Goal: Task Accomplishment & Management: Manage account settings

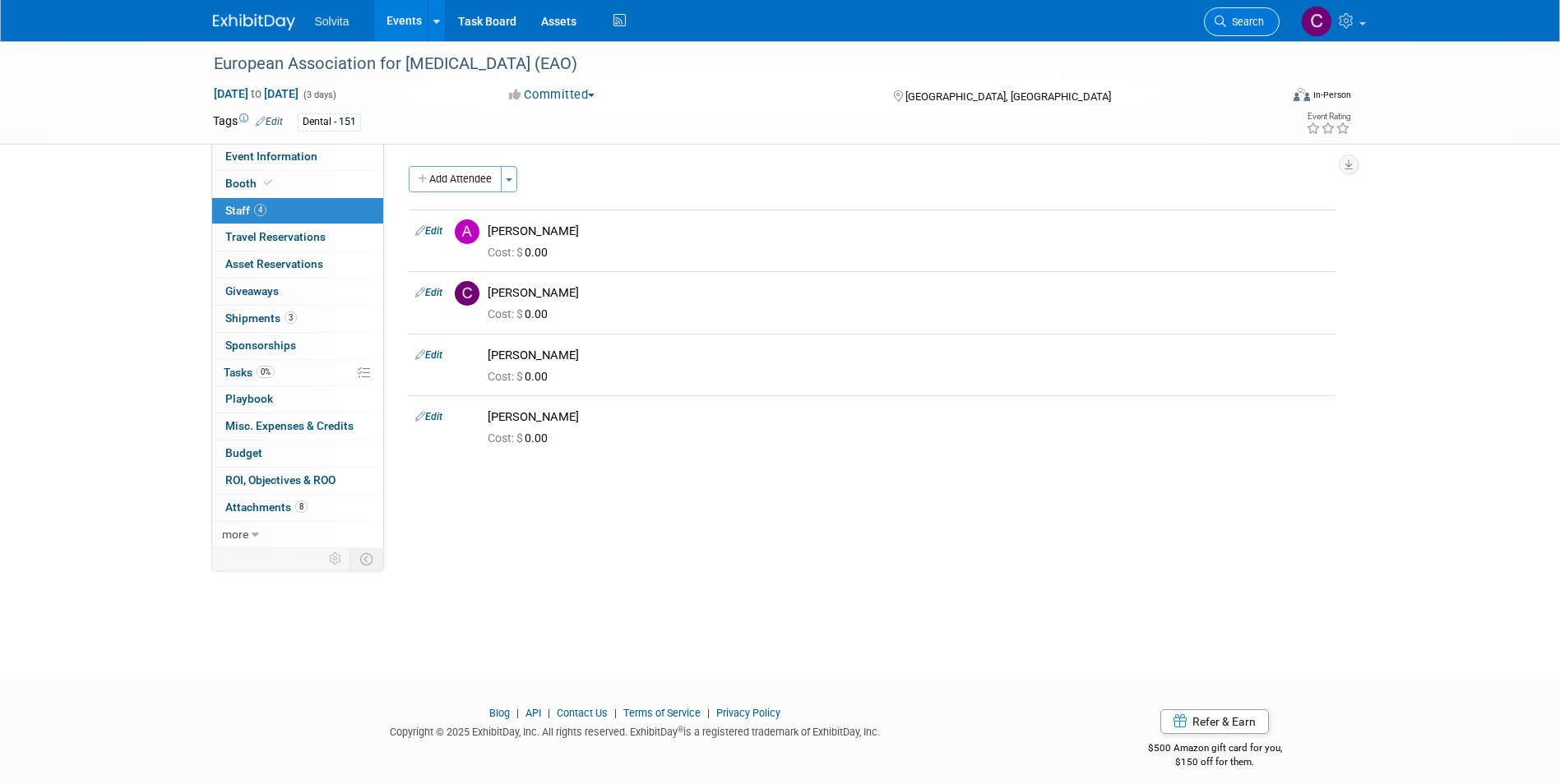
click at [1261, 32] on link "Search" at bounding box center [1241, 21] width 75 height 29
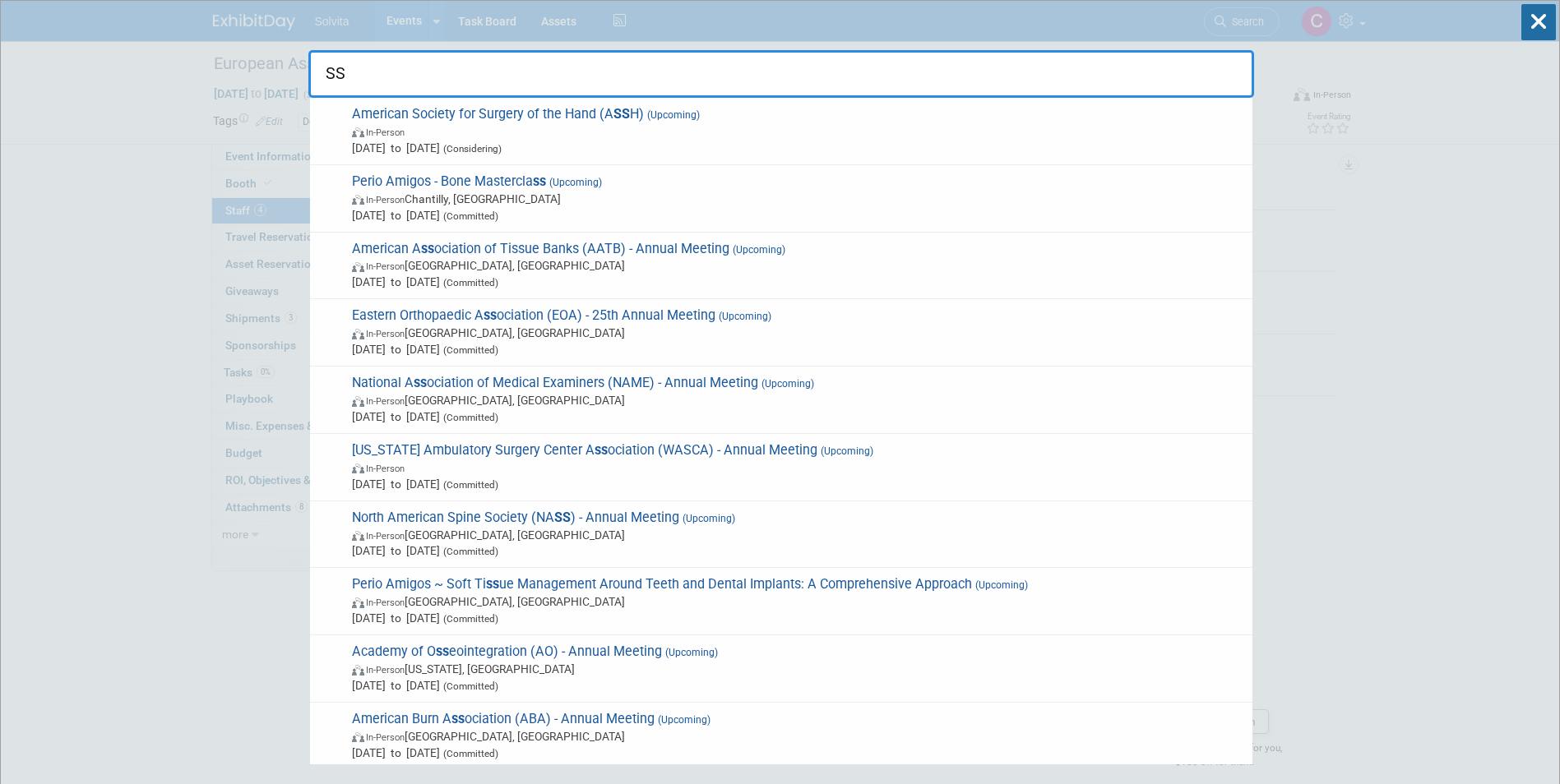
type input "S"
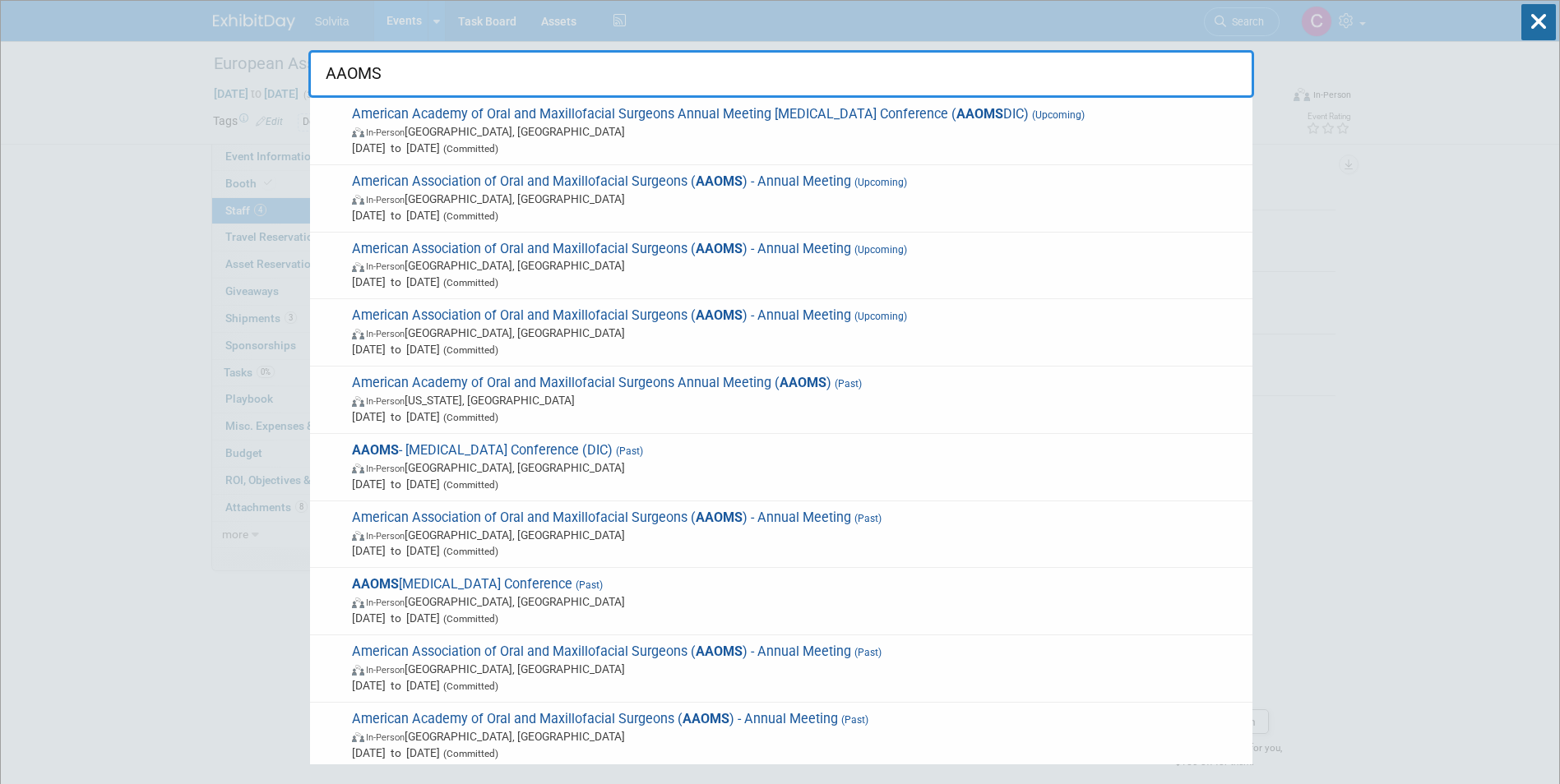
type input "AAOMS"
drag, startPoint x: 1248, startPoint y: 20, endPoint x: 1249, endPoint y: 78, distance: 58.0
click at [1249, 74] on div "AAOMS American Academy of Oral and Maxillofacial Surgeons Annual Meeting Dental…" at bounding box center [781, 49] width 945 height 97
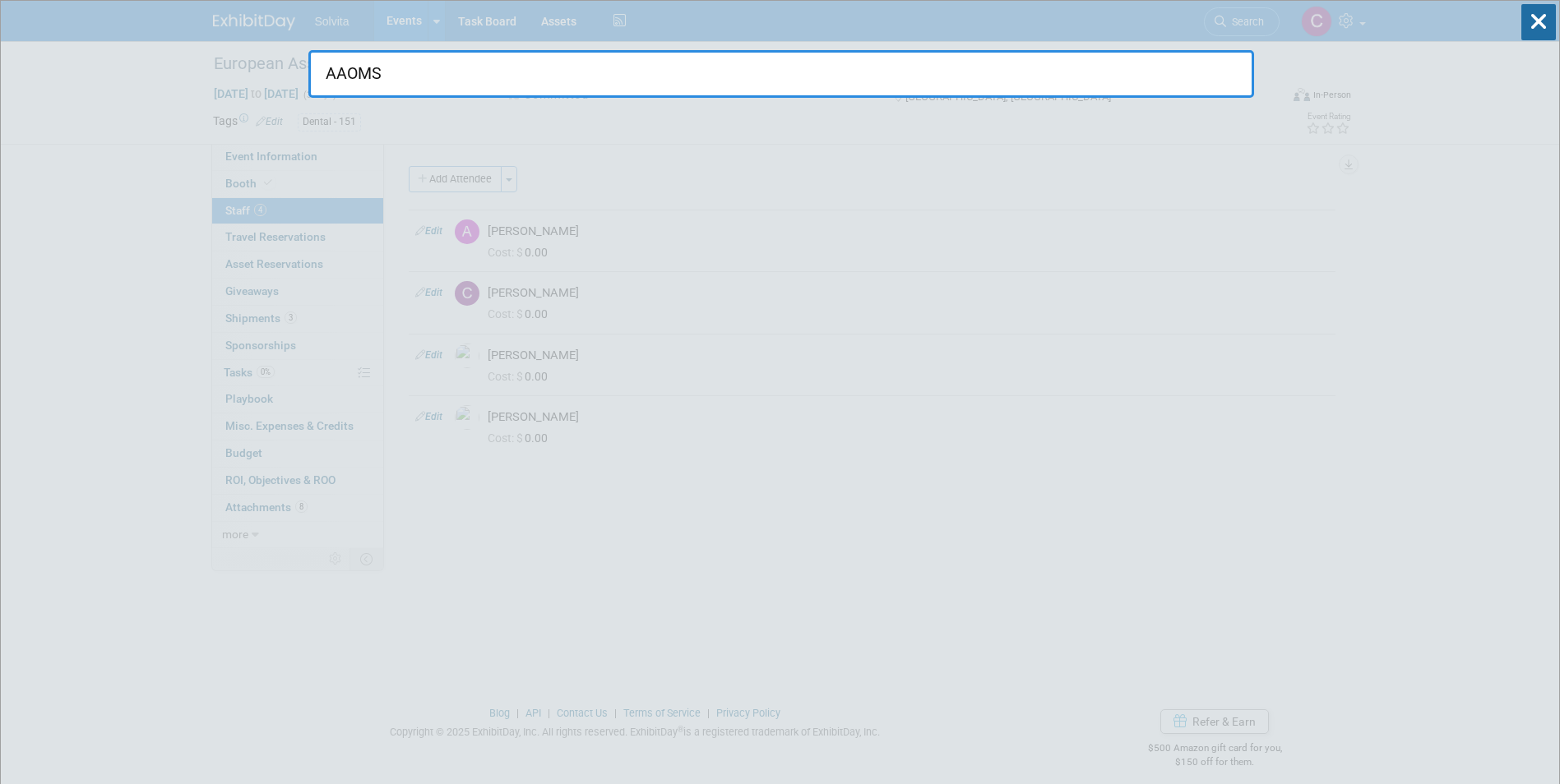
click at [621, 95] on input "AAOMS" at bounding box center [781, 74] width 945 height 47
click at [576, 66] on input "AAOMS" at bounding box center [781, 74] width 945 height 47
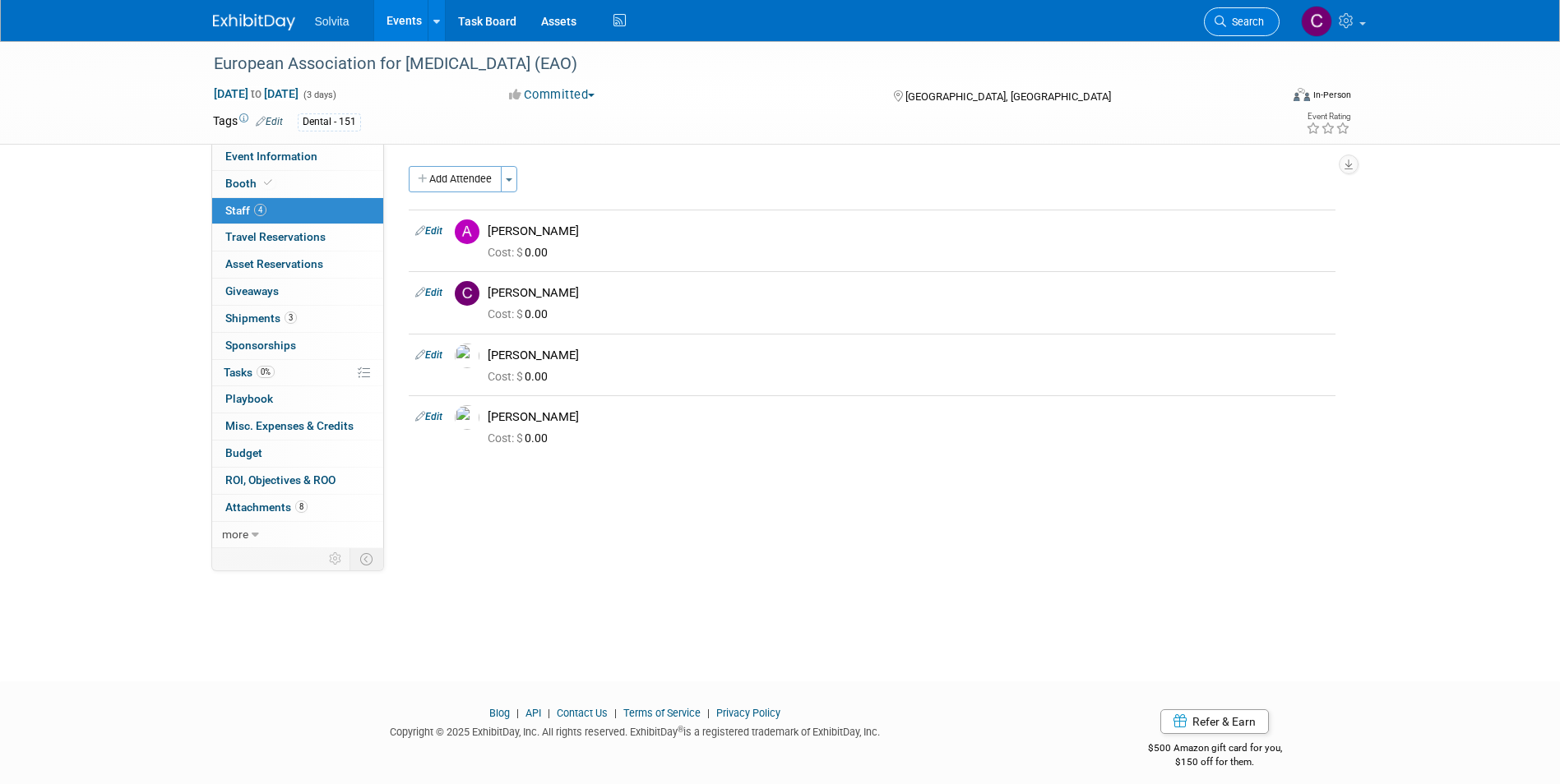
click at [1246, 13] on link "Search" at bounding box center [1241, 21] width 75 height 29
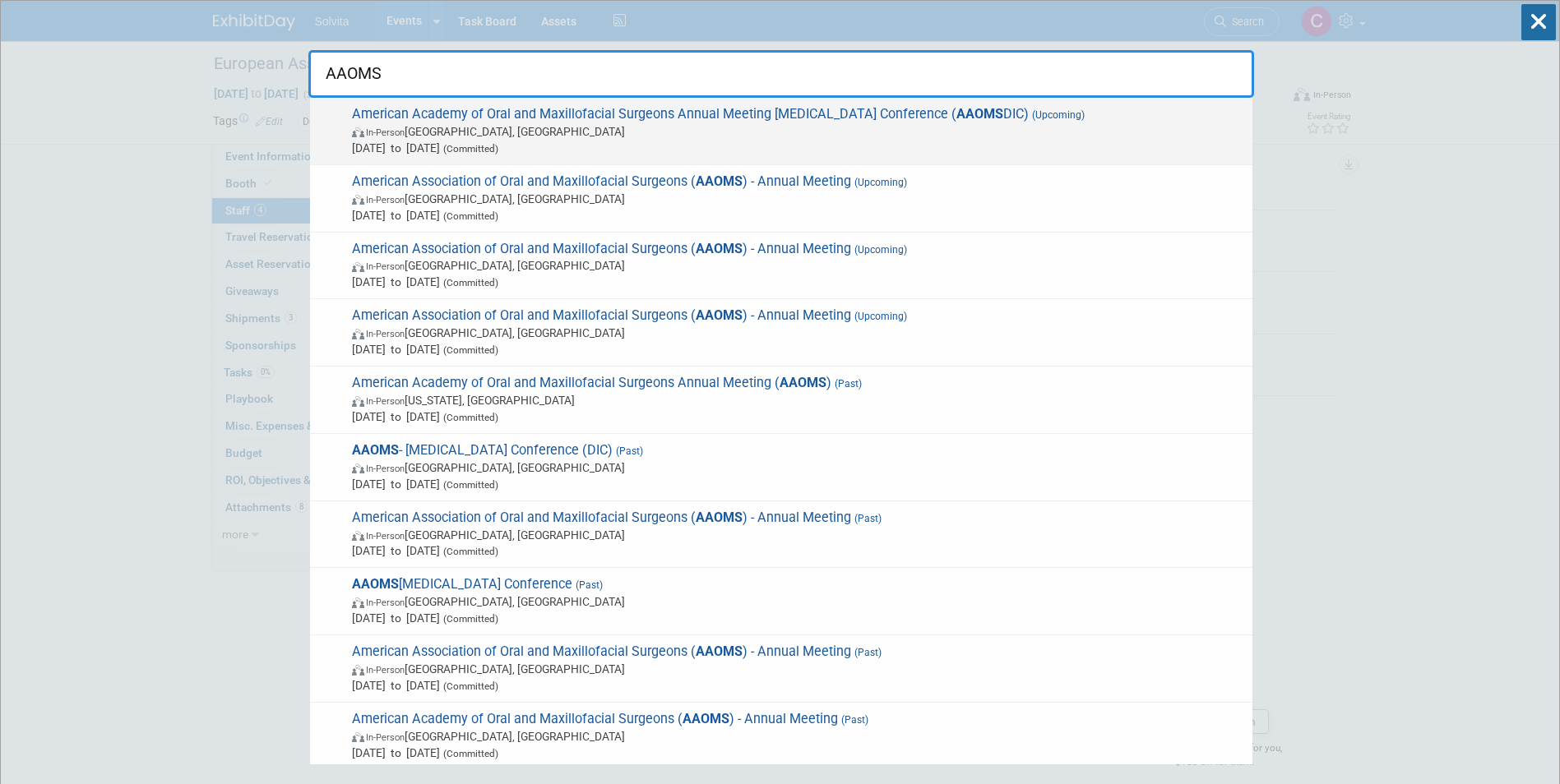
type input "AAOMS"
click at [607, 140] on span "Dec 4, 2025 to Dec 6, 2025 (Committed)" at bounding box center [798, 148] width 892 height 17
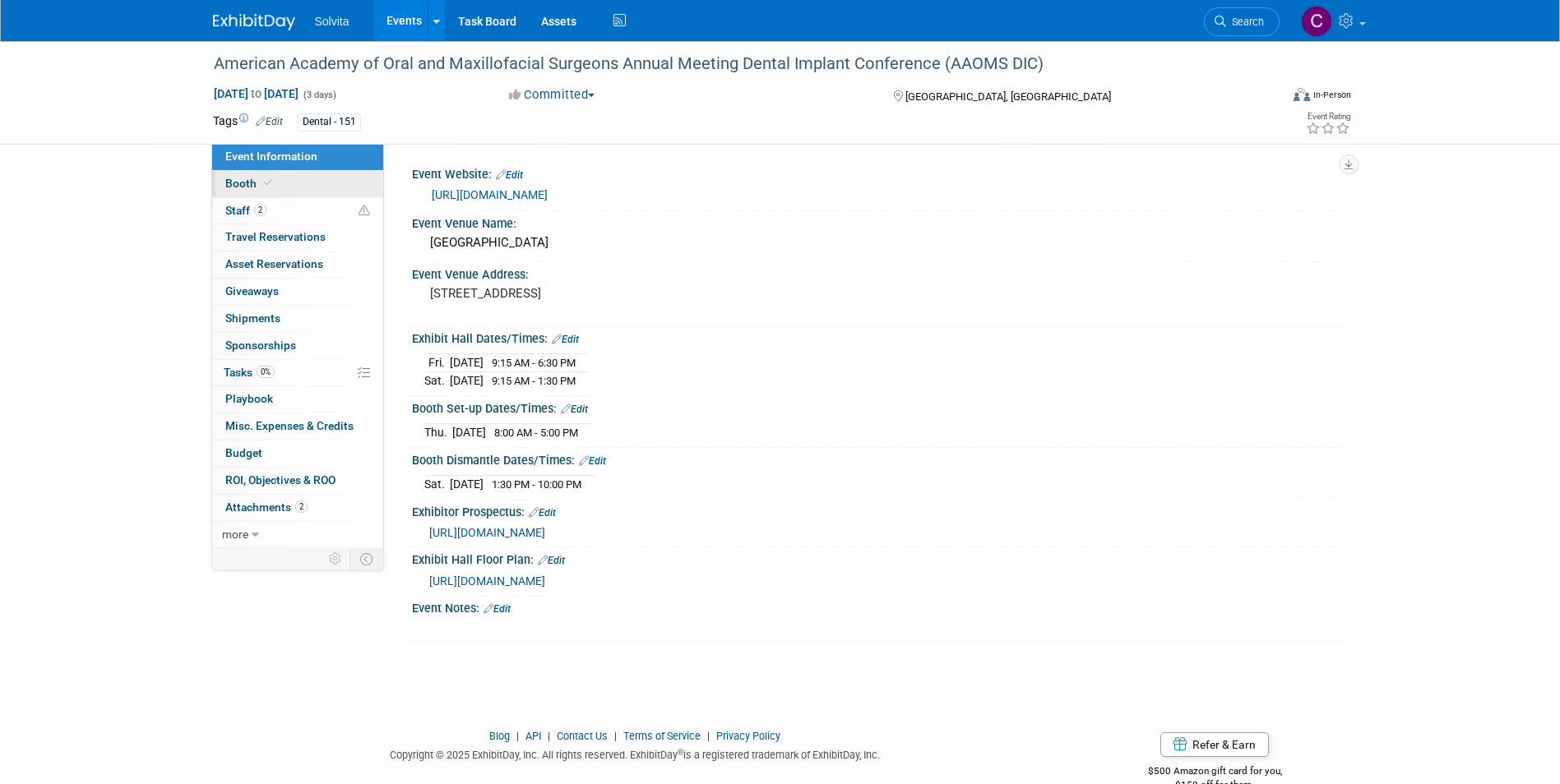
click at [235, 181] on span "Booth" at bounding box center [249, 183] width 50 height 13
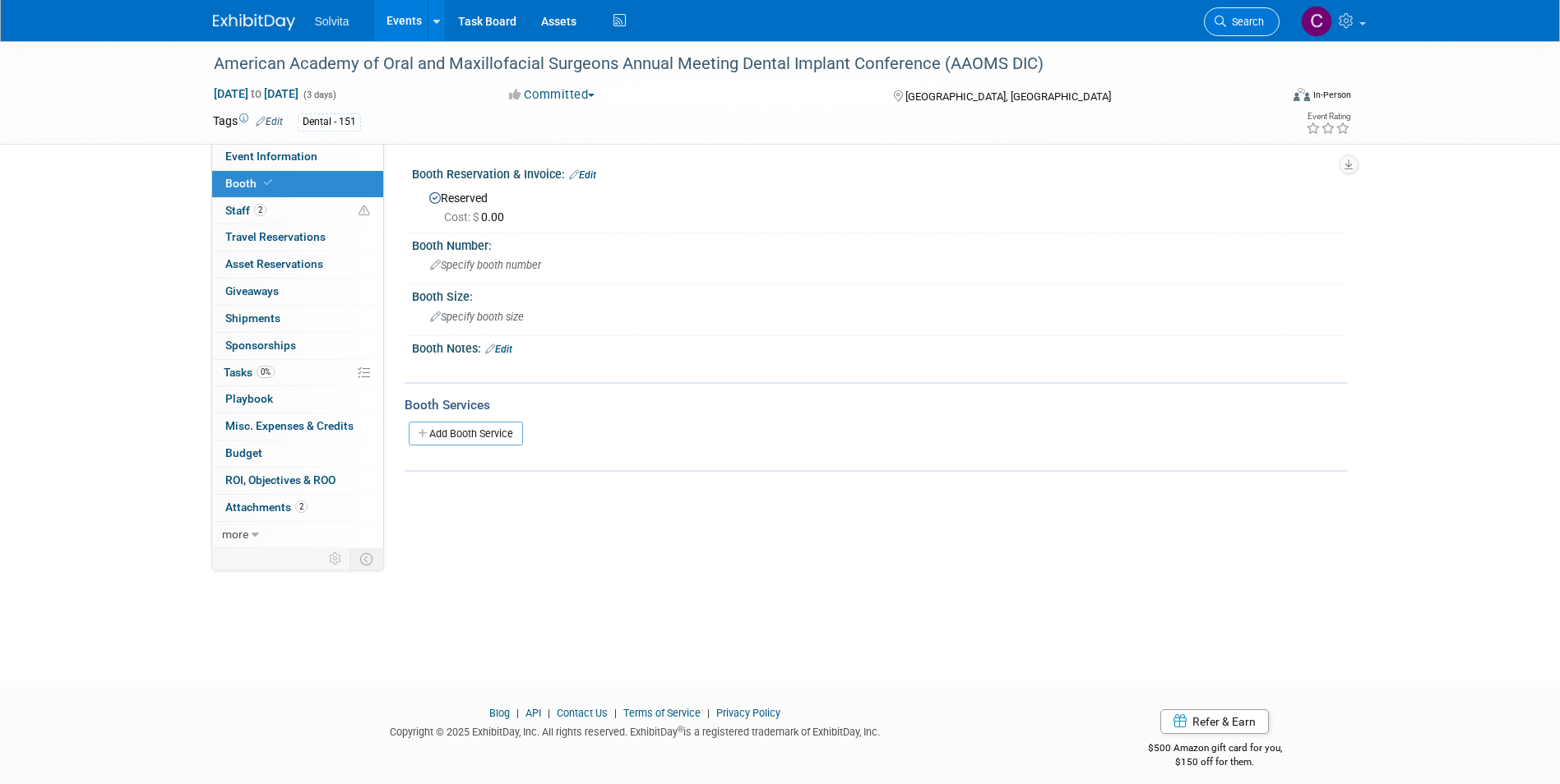
click at [1261, 22] on span "Search" at bounding box center [1245, 22] width 38 height 12
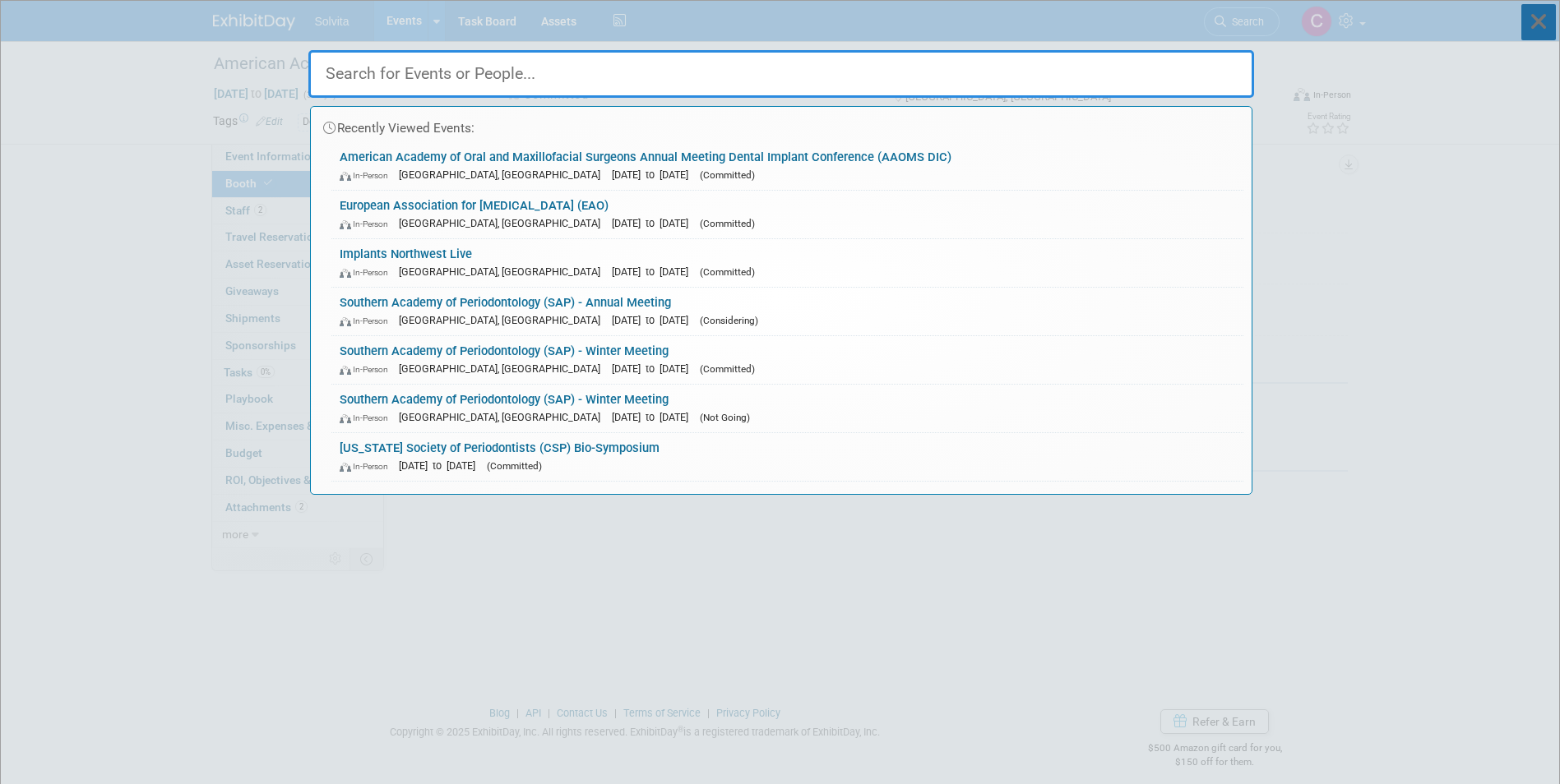
click at [1537, 21] on icon at bounding box center [1538, 22] width 34 height 36
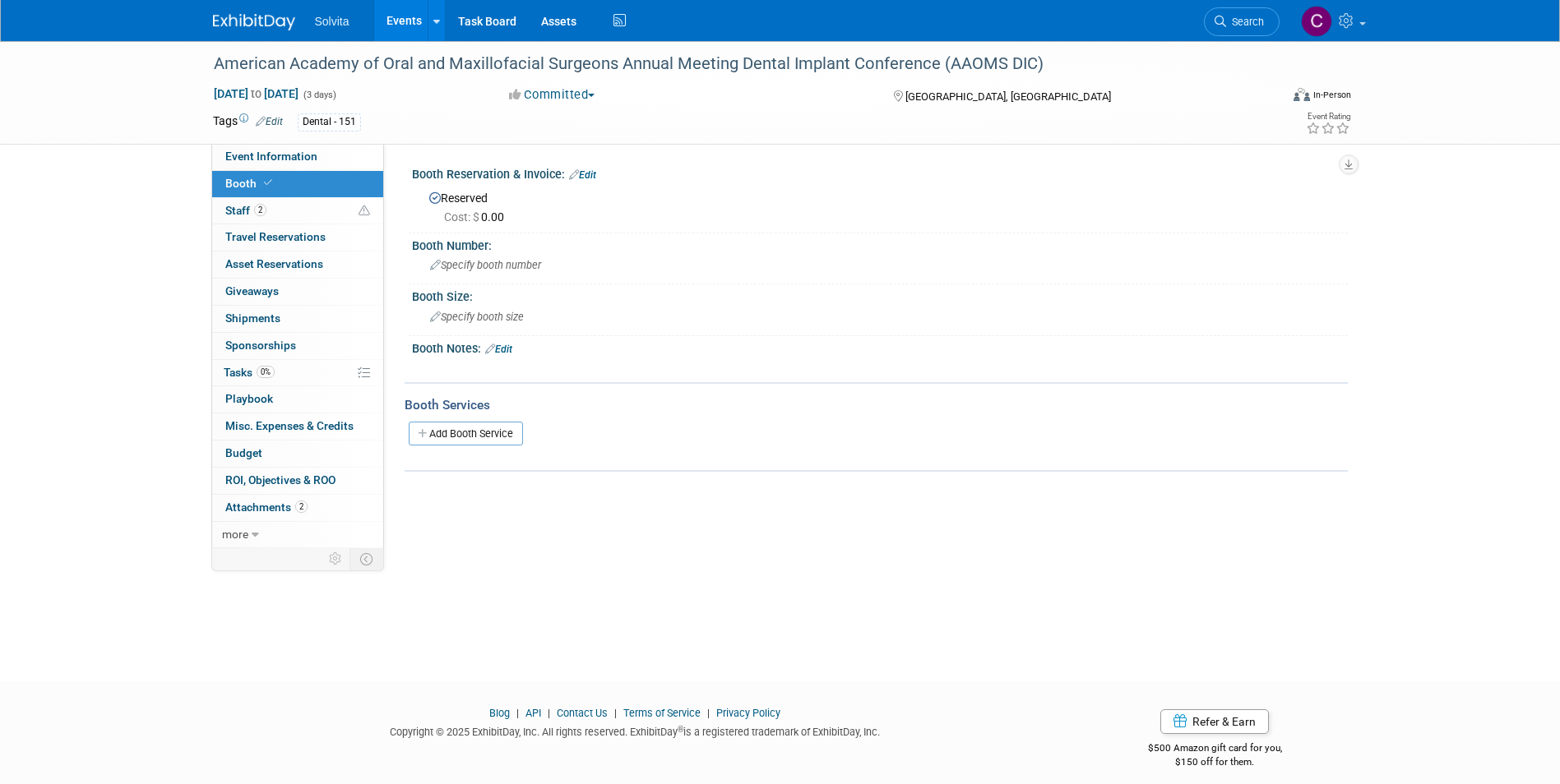
click at [406, 26] on link "Events" at bounding box center [404, 20] width 60 height 41
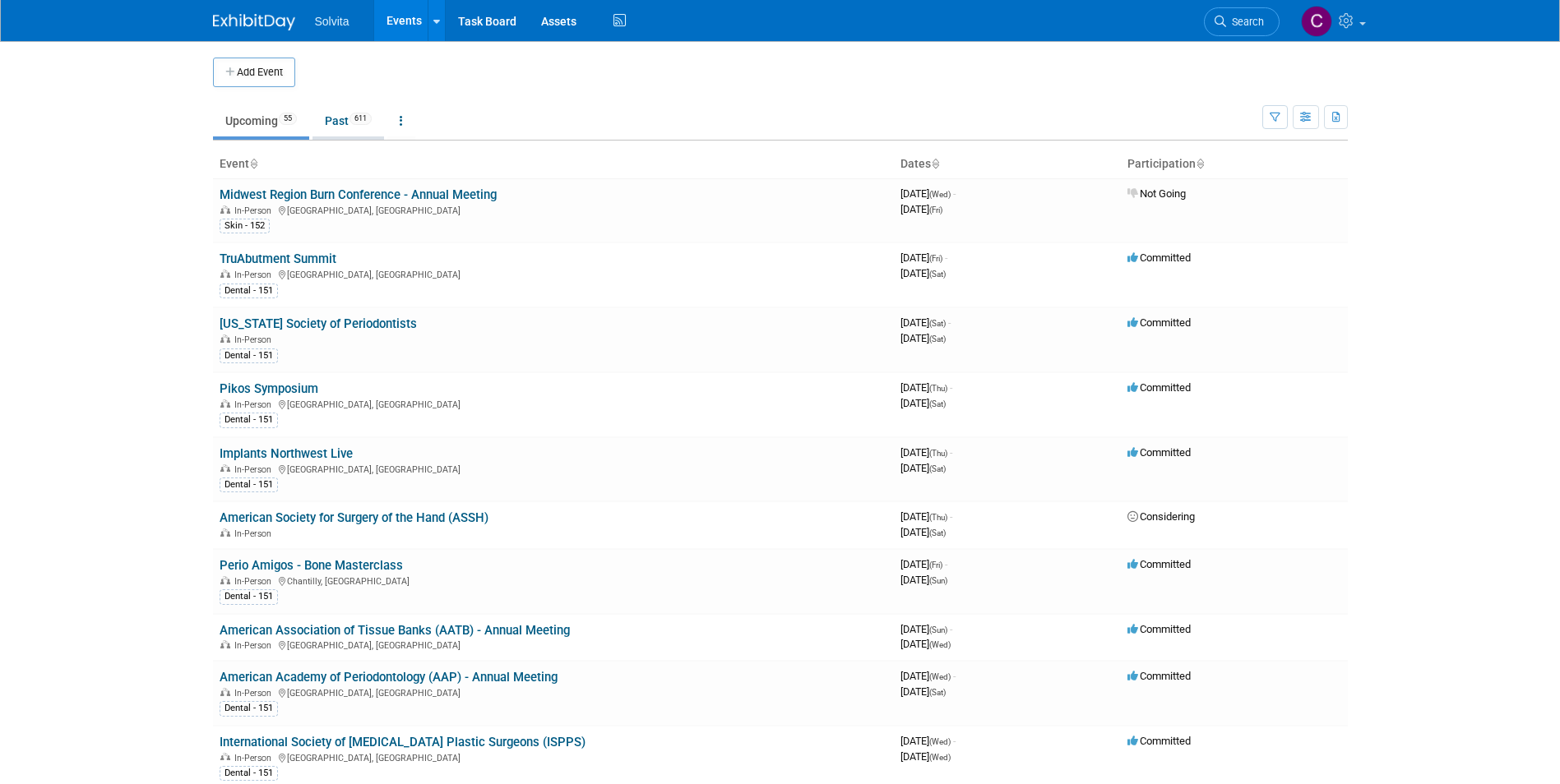
click at [328, 125] on link "Past 611" at bounding box center [348, 121] width 72 height 32
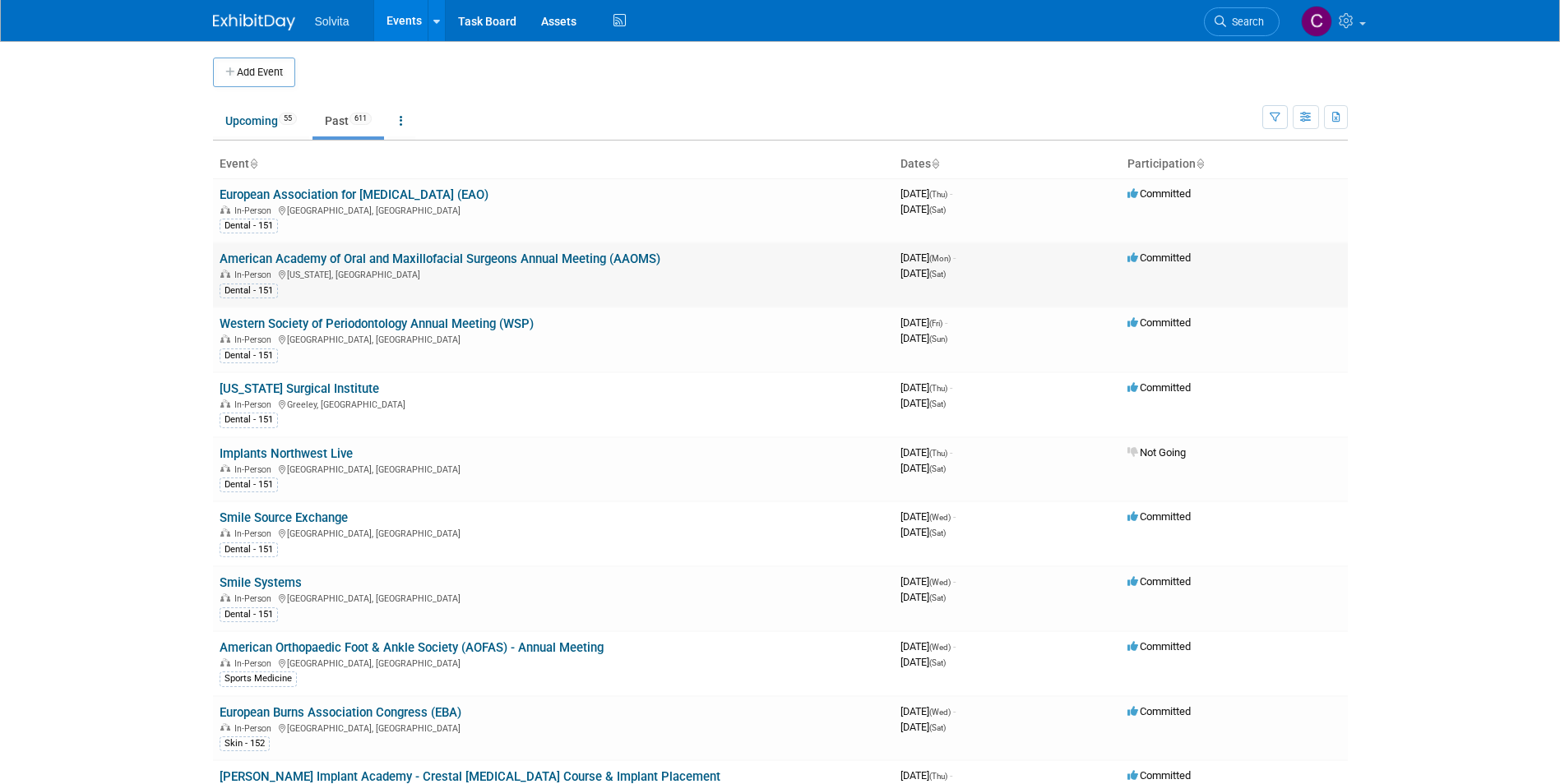
click at [631, 256] on link "American Academy of Oral and Maxillofacial Surgeons Annual Meeting (AAOMS)" at bounding box center [439, 258] width 440 height 15
click at [577, 259] on link "American Academy of Oral and Maxillofacial Surgeons Annual Meeting (AAOMS)" at bounding box center [439, 258] width 440 height 15
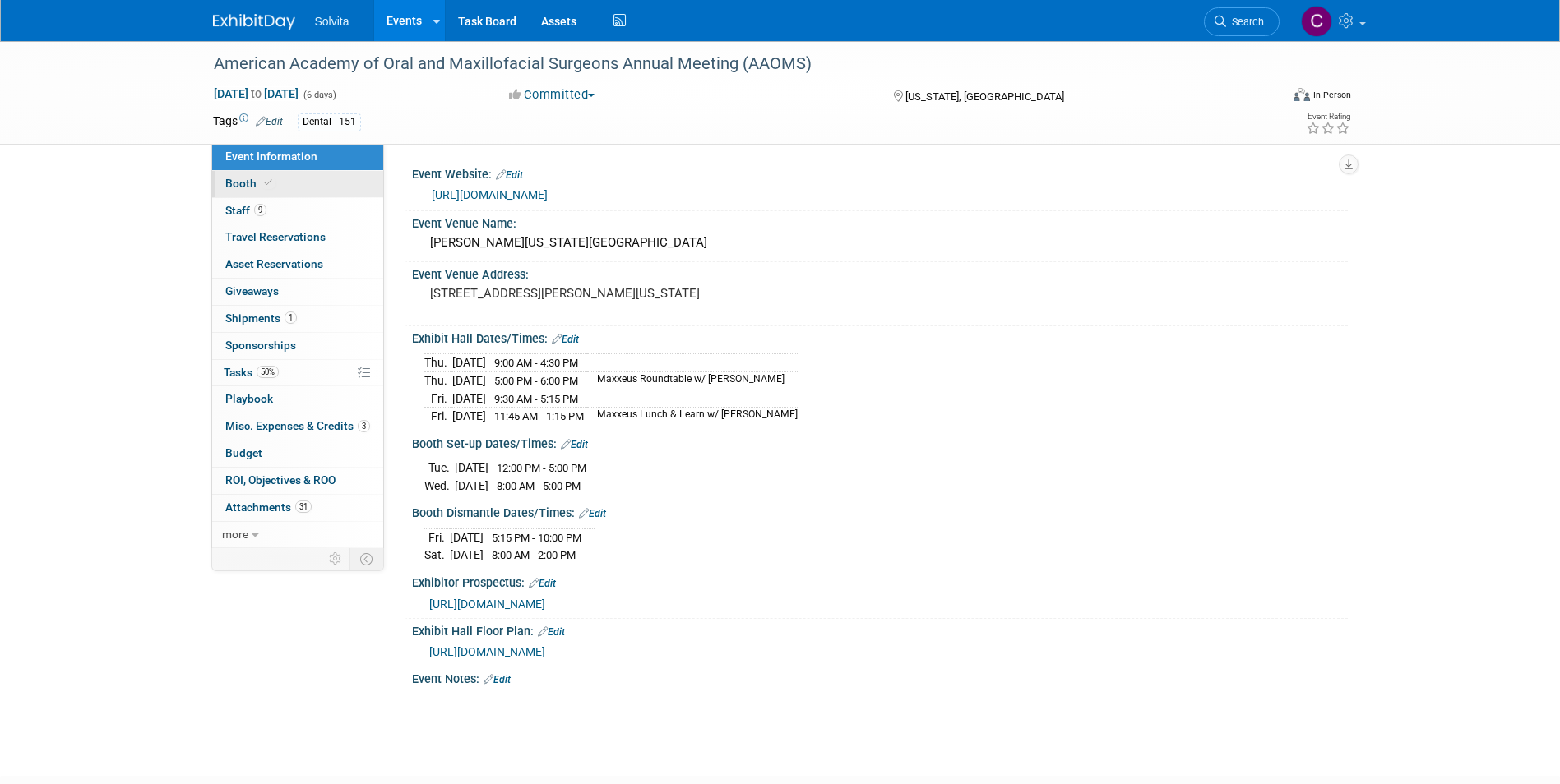
click at [243, 179] on span "Booth" at bounding box center [249, 183] width 50 height 13
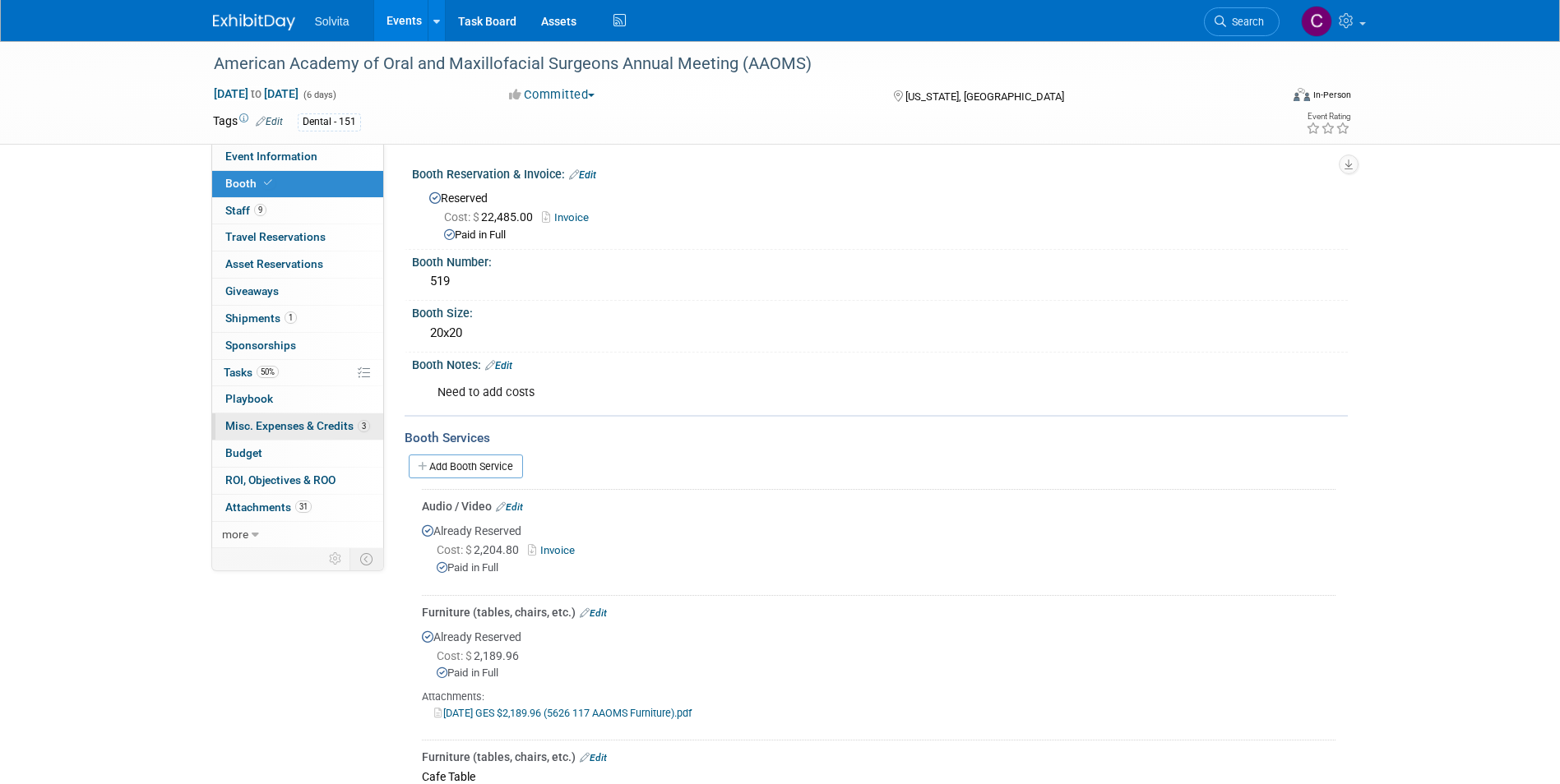
click at [275, 427] on span "Misc. Expenses & Credits 3" at bounding box center [297, 425] width 144 height 13
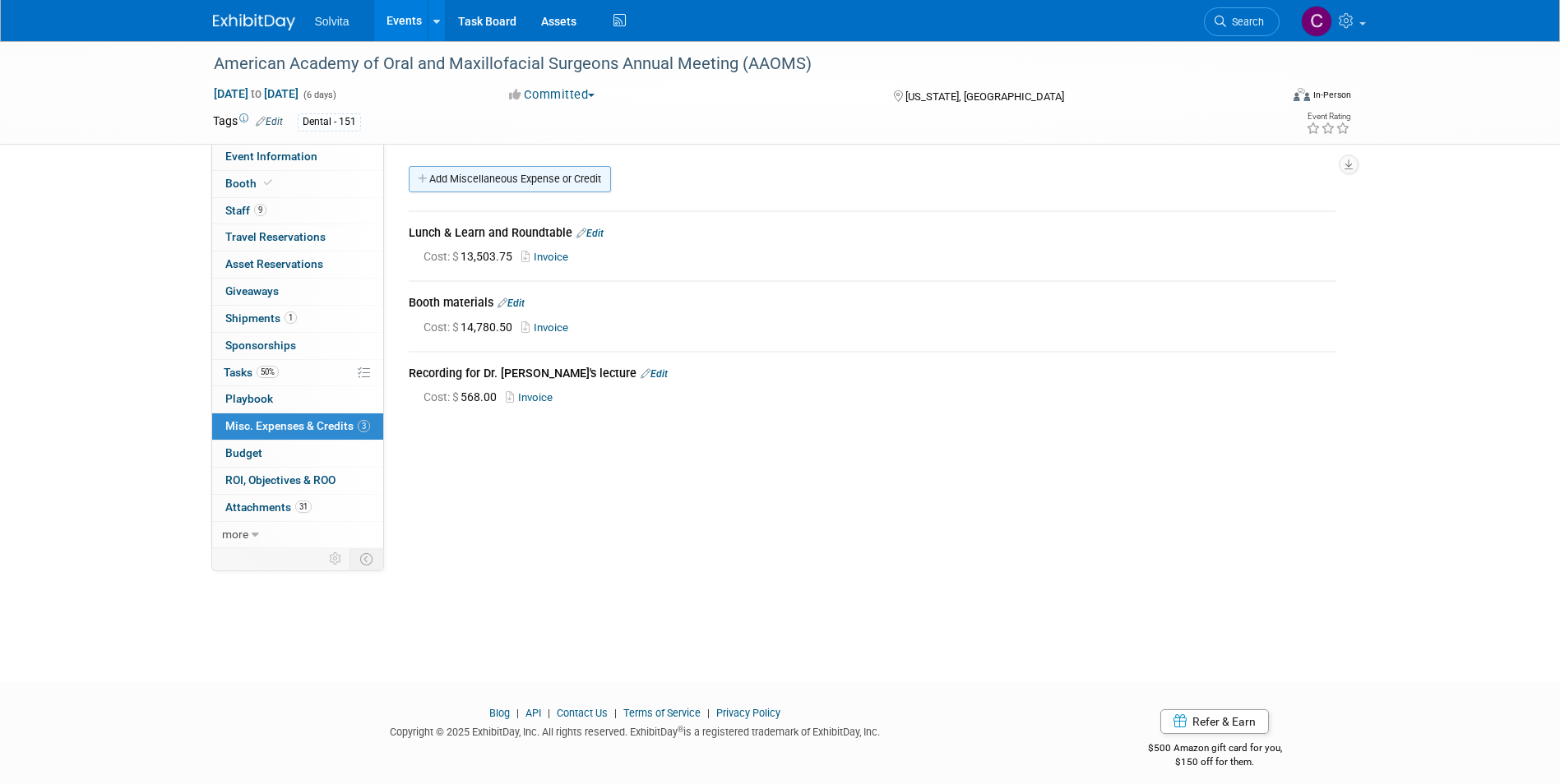
click at [569, 182] on link "Add Miscellaneous Expense or Credit" at bounding box center [509, 179] width 202 height 26
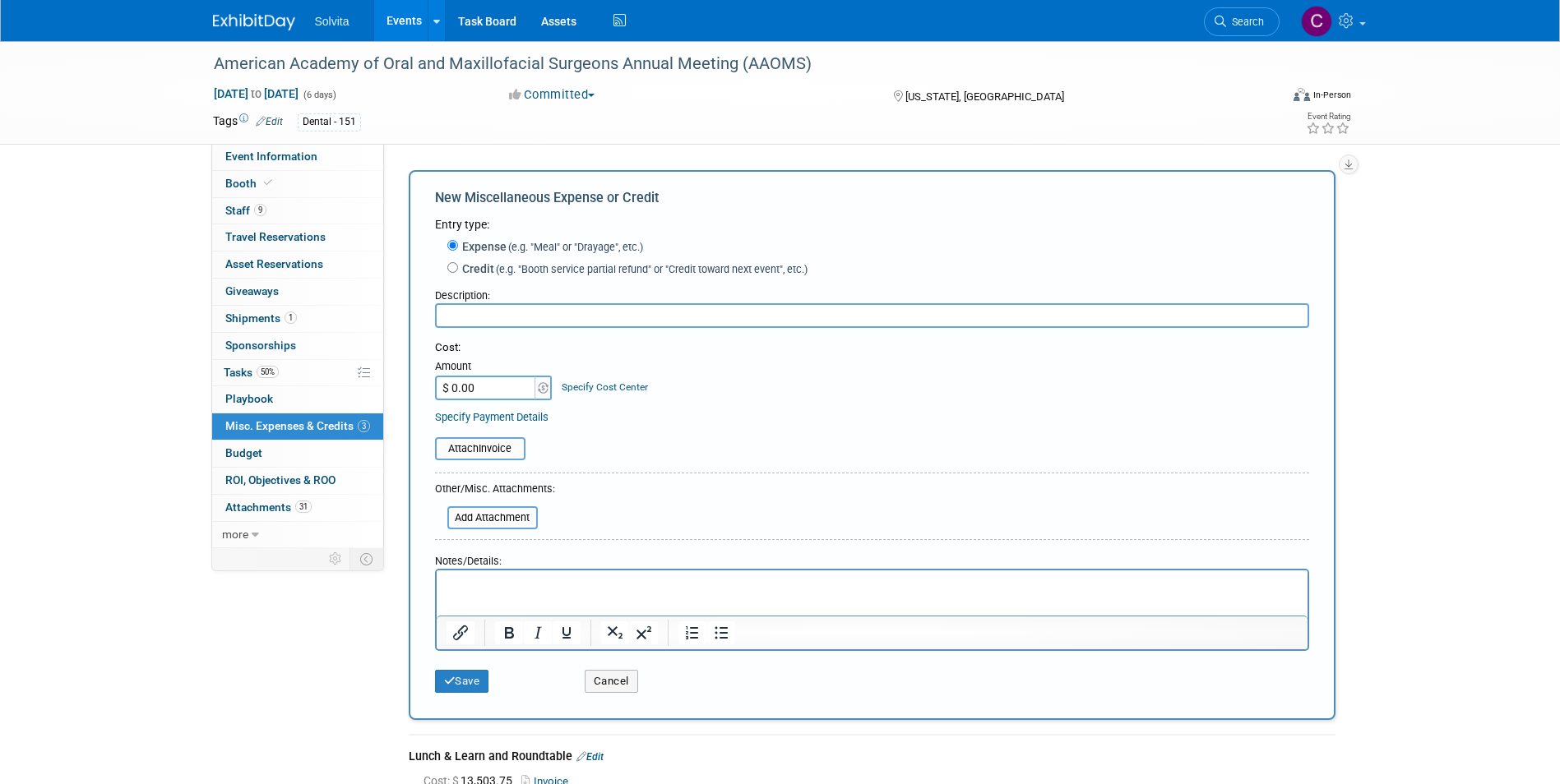
click at [468, 156] on div "Event Website: Edit https://aaoms.org/exhibitors/2025-annual-meeting/ Event Ven…" at bounding box center [866, 346] width 964 height 404
click at [244, 186] on span "Booth" at bounding box center [249, 183] width 50 height 13
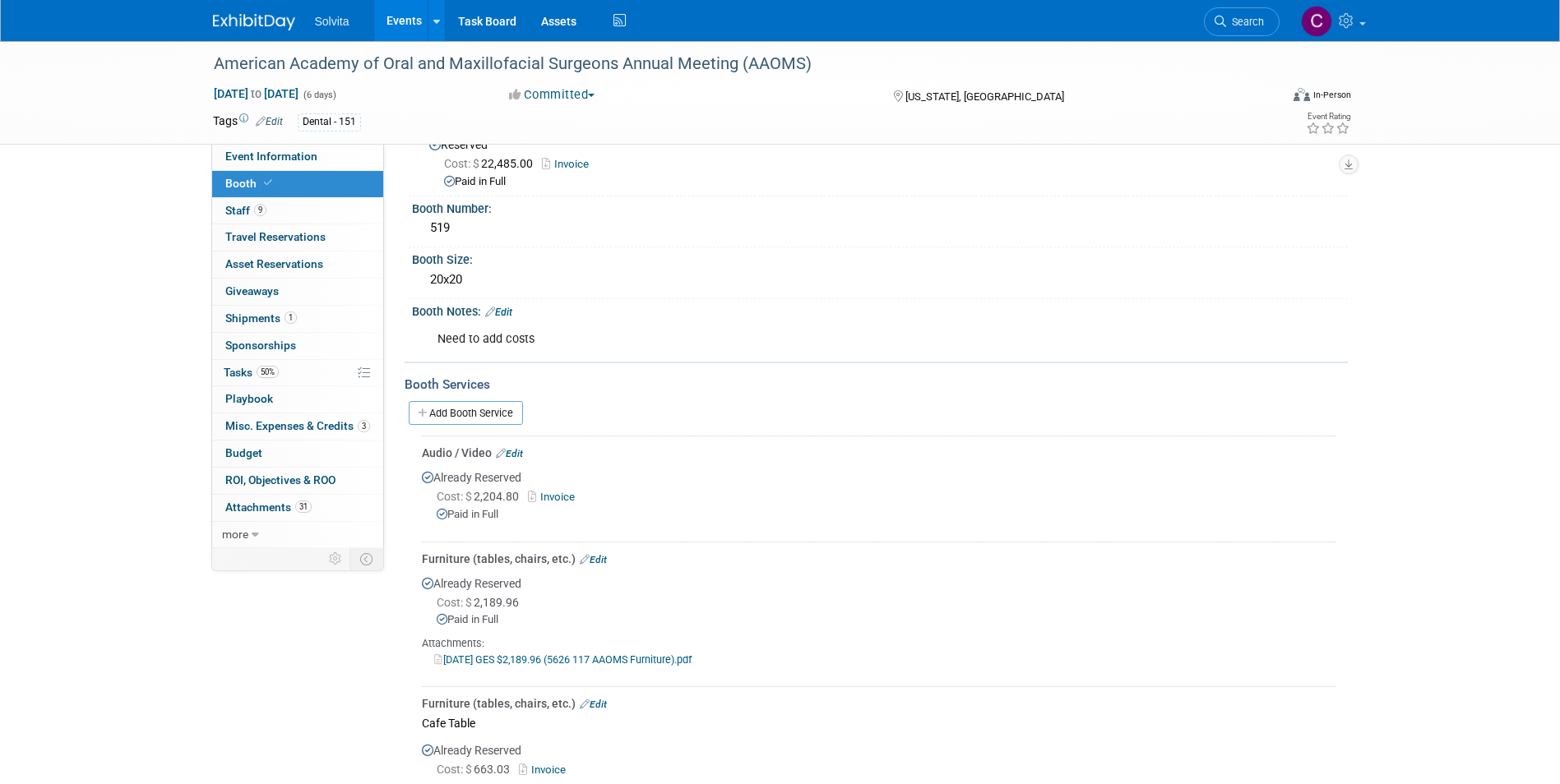
scroll to position [82, 0]
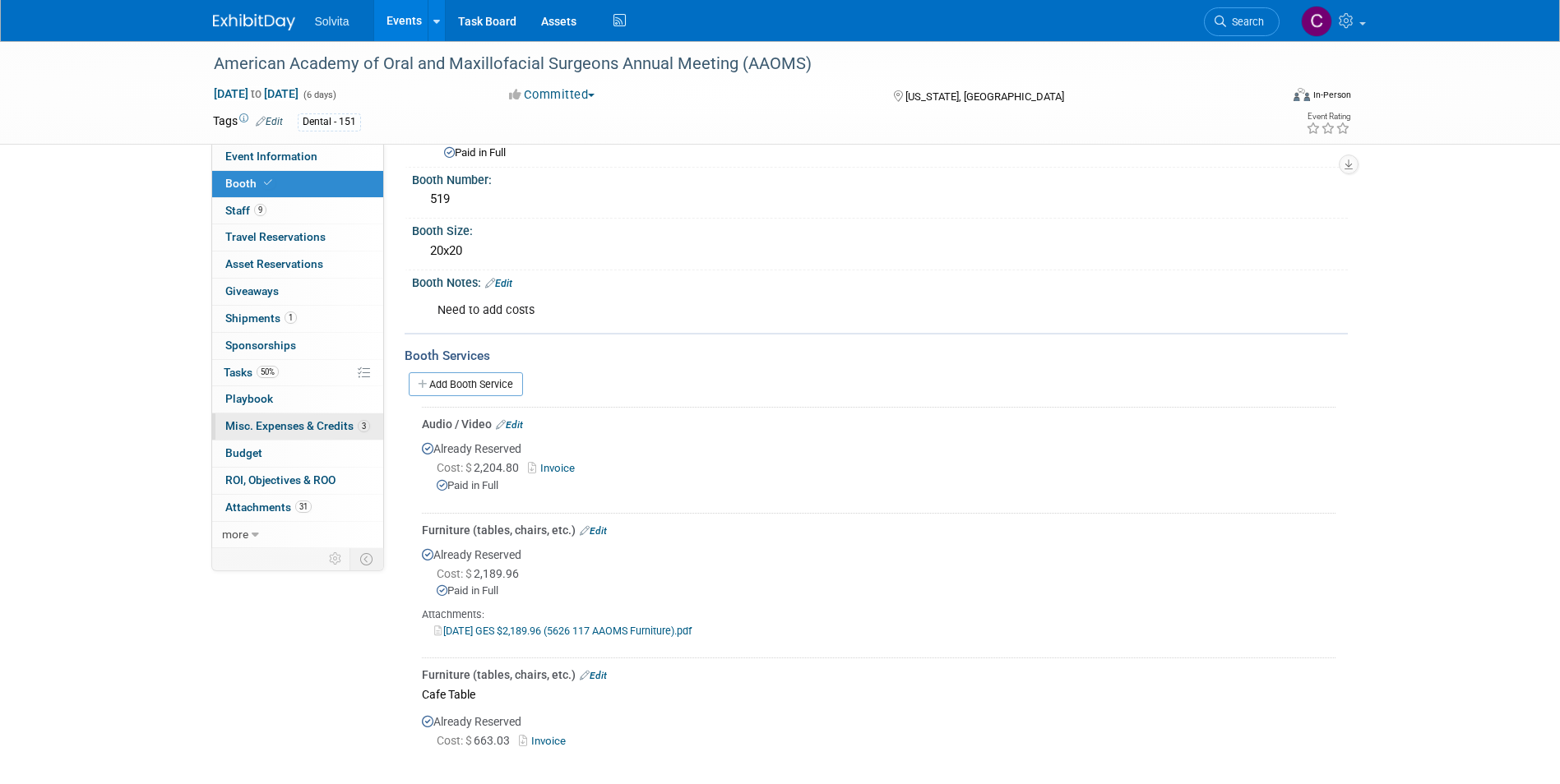
click at [264, 425] on span "Misc. Expenses & Credits 3" at bounding box center [297, 425] width 144 height 13
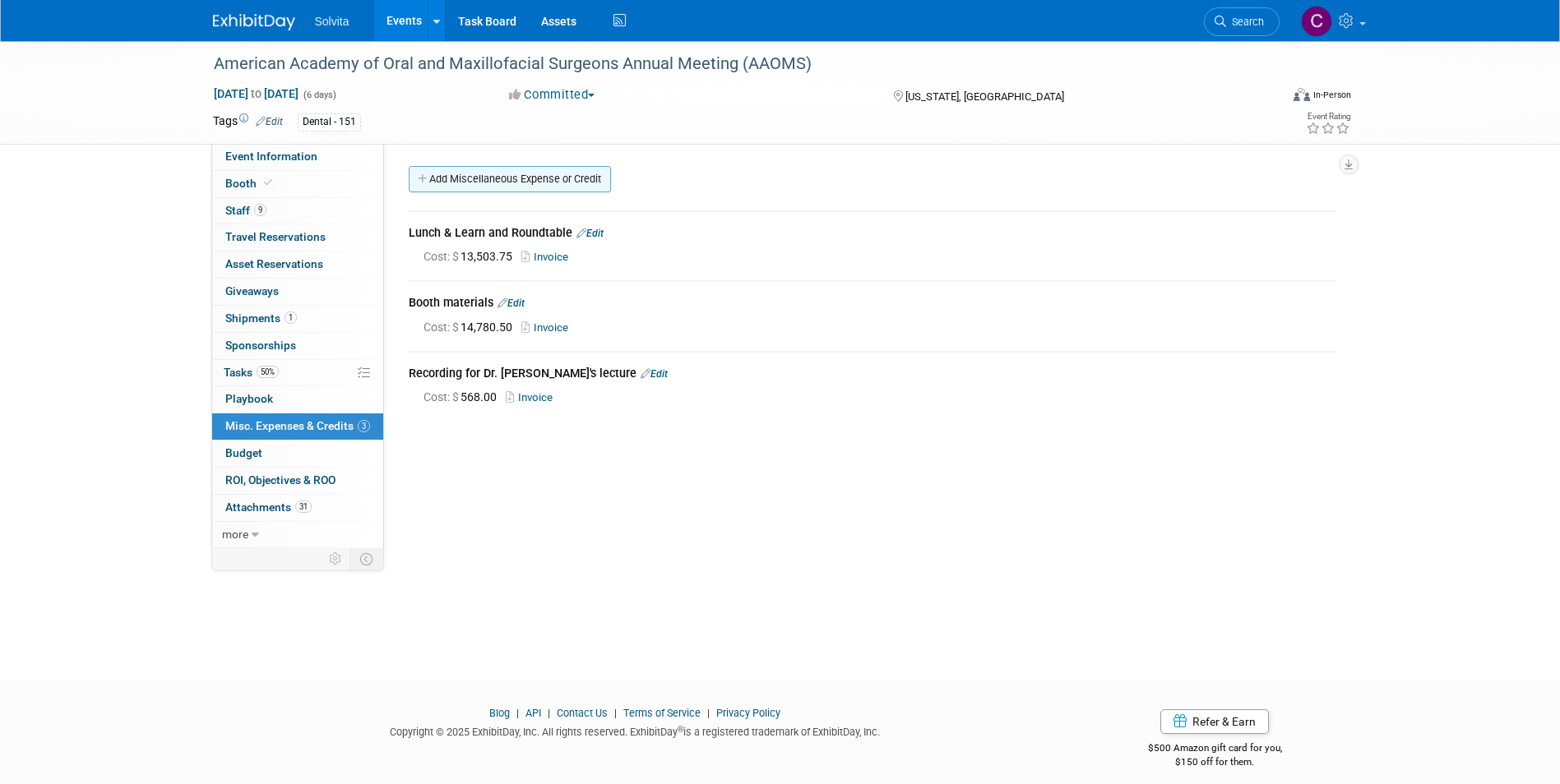
click at [515, 175] on link "Add Miscellaneous Expense or Credit" at bounding box center [509, 179] width 202 height 26
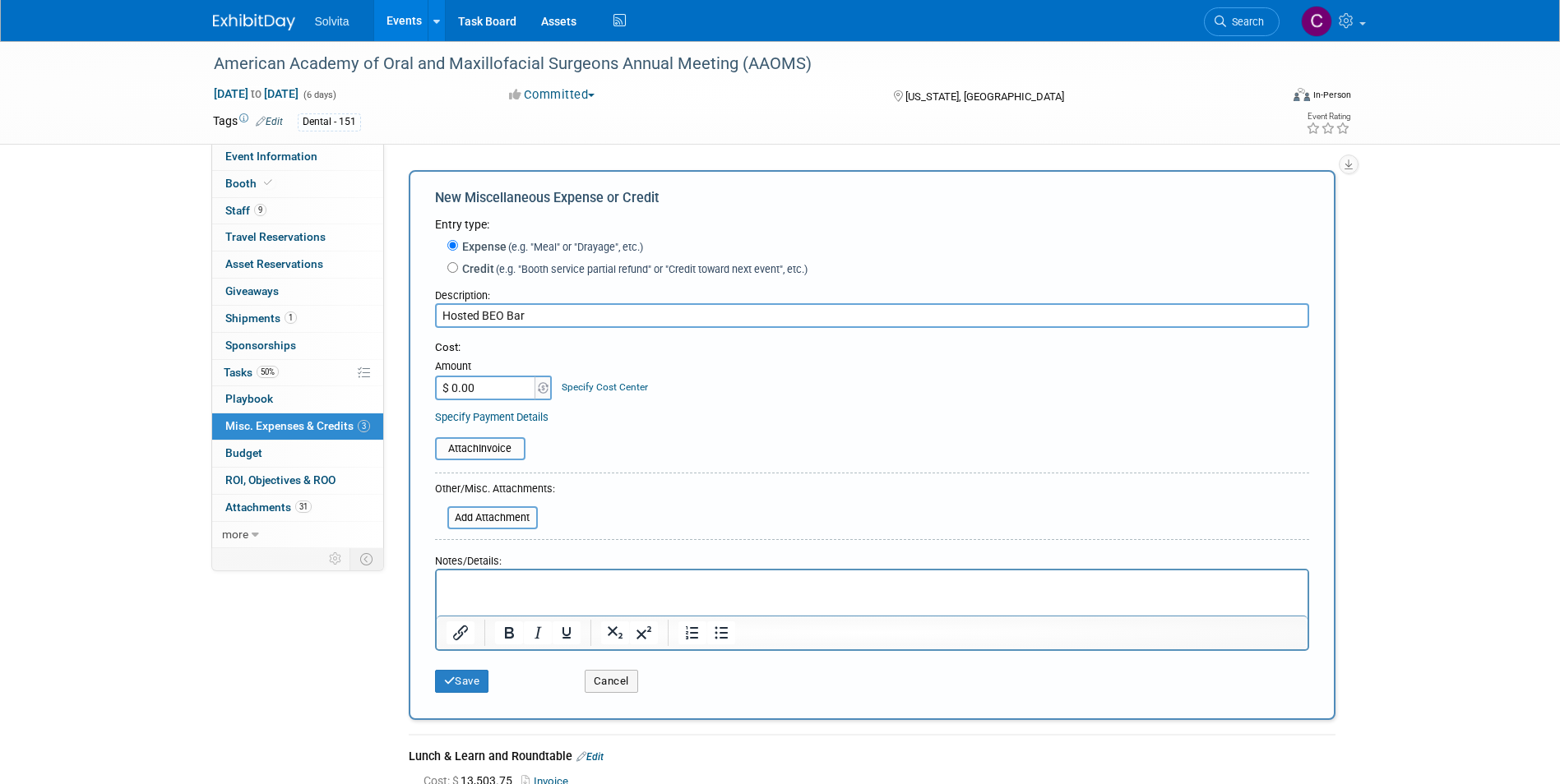
type input "Hosted BEO Bar"
click at [478, 392] on input "$ 0.00" at bounding box center [486, 388] width 102 height 24
type input "$ 2,170.40"
click at [448, 675] on button "Save" at bounding box center [462, 682] width 54 height 23
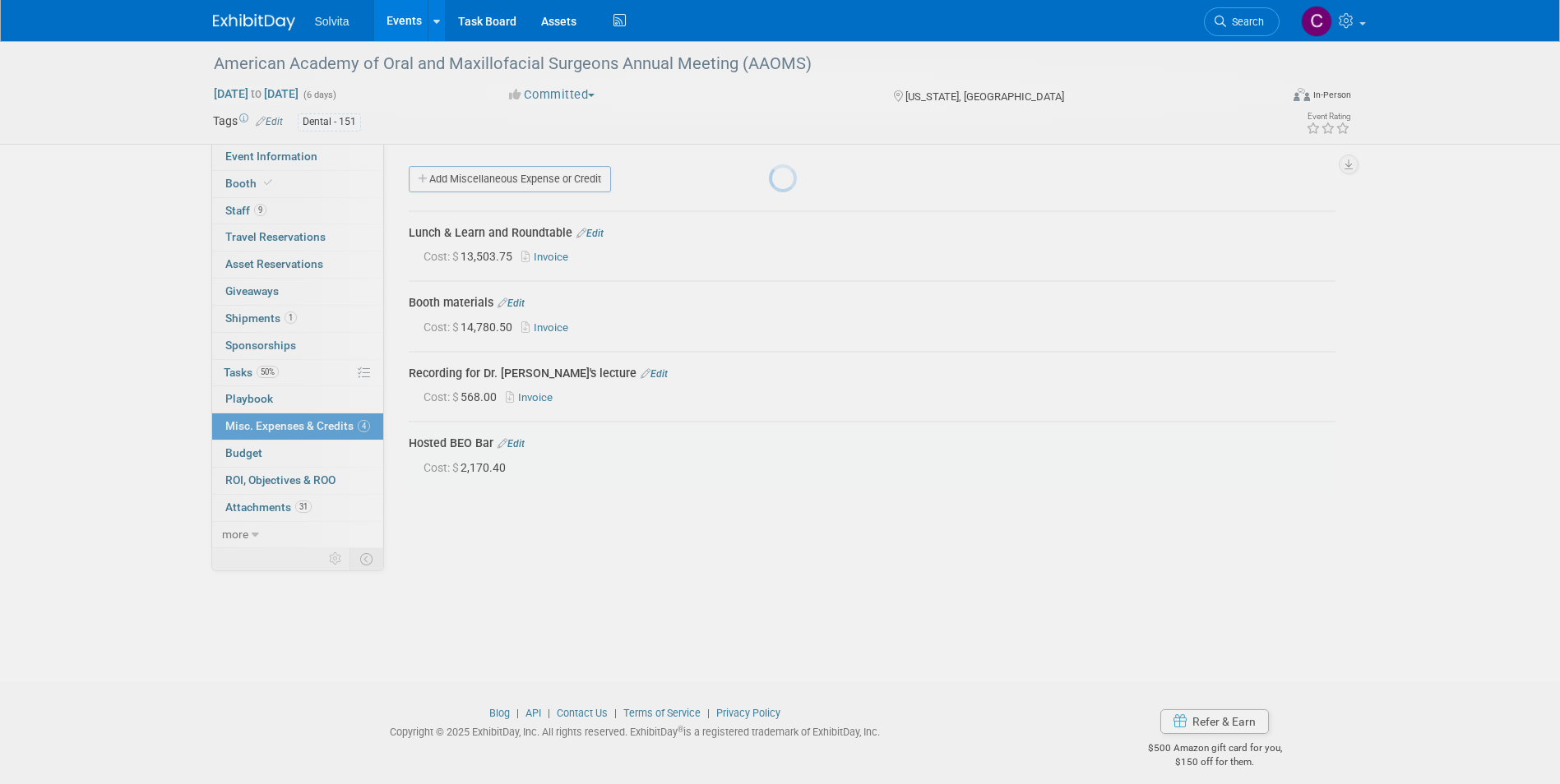
scroll to position [12, 0]
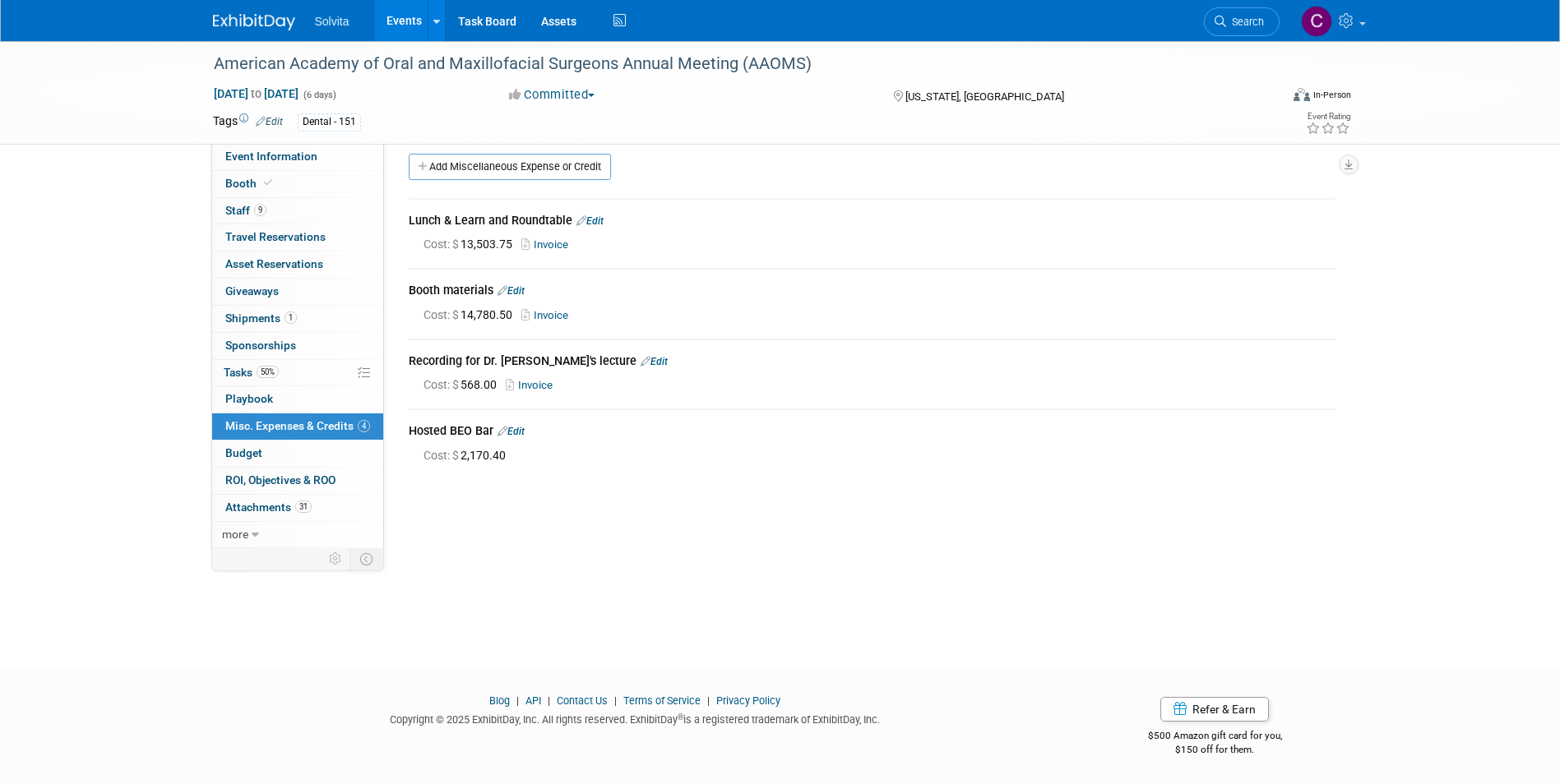
click at [516, 430] on link "Edit" at bounding box center [510, 431] width 27 height 11
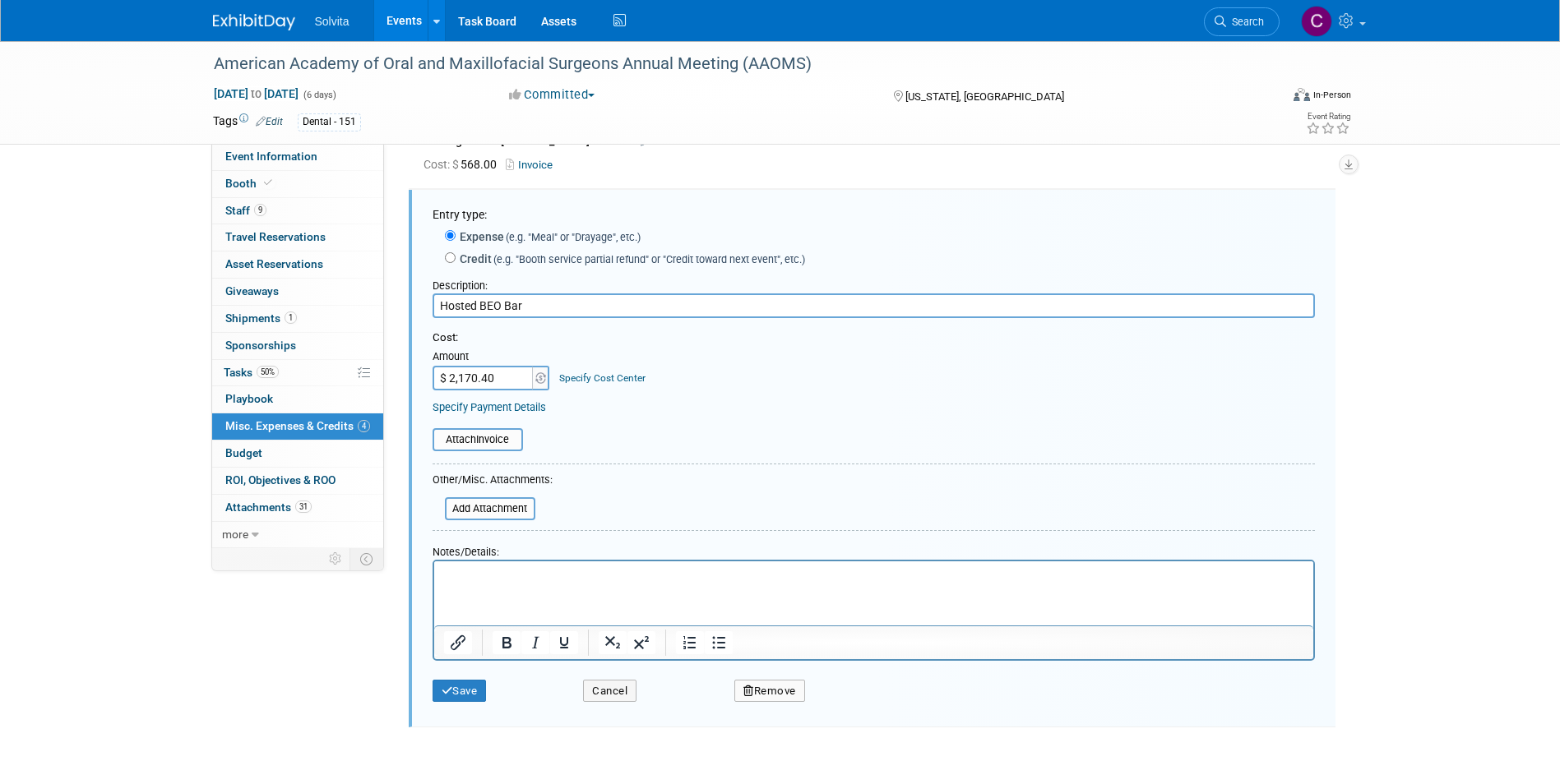
scroll to position [0, 0]
click at [495, 430] on input "file" at bounding box center [424, 439] width 196 height 20
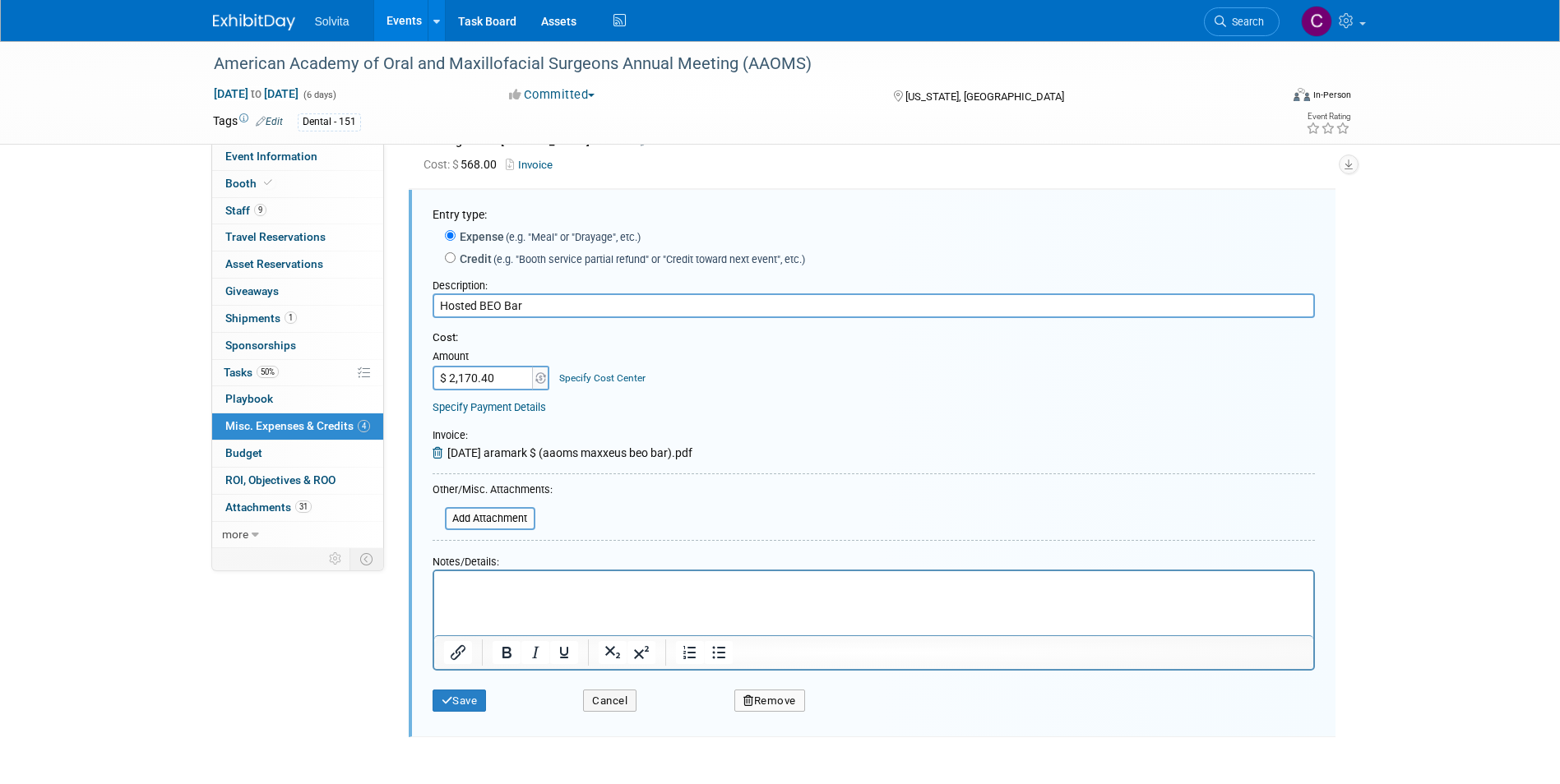
click at [738, 593] on html at bounding box center [873, 582] width 879 height 23
click at [454, 703] on button "Save" at bounding box center [460, 701] width 54 height 23
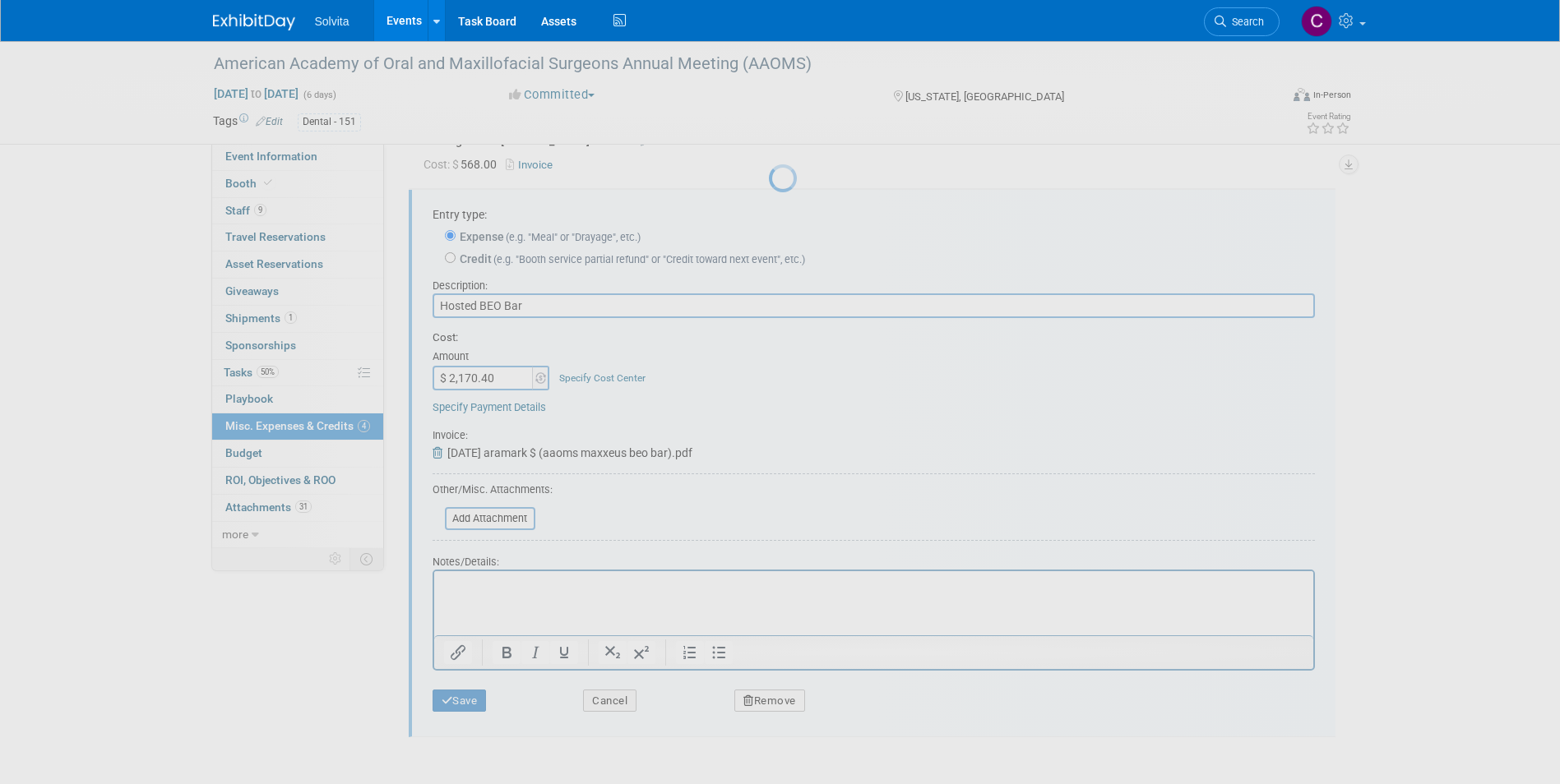
click at [769, 617] on div at bounding box center [780, 392] width 23 height 784
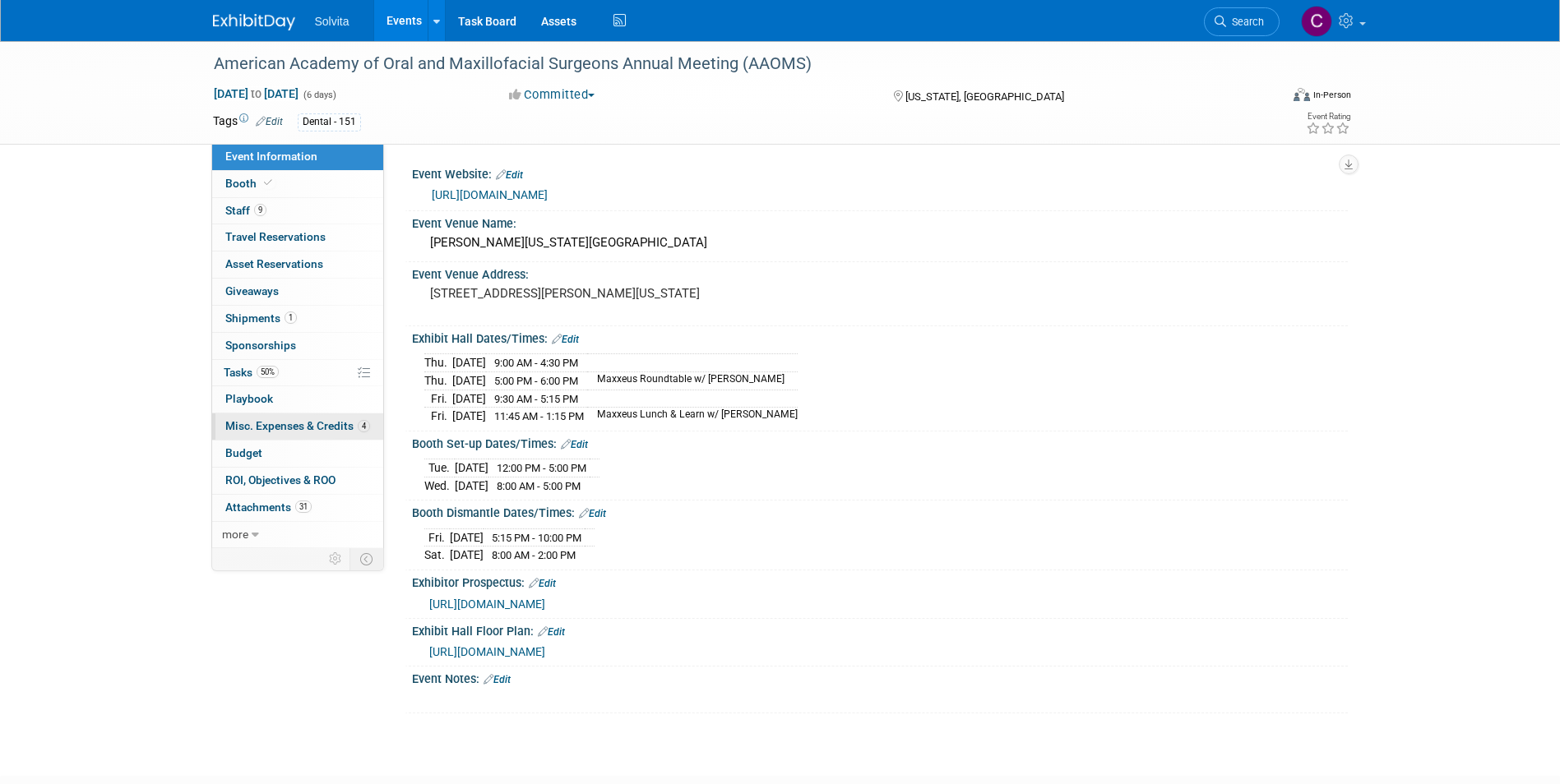
click at [277, 425] on span "Misc. Expenses & Credits 4" at bounding box center [297, 425] width 144 height 13
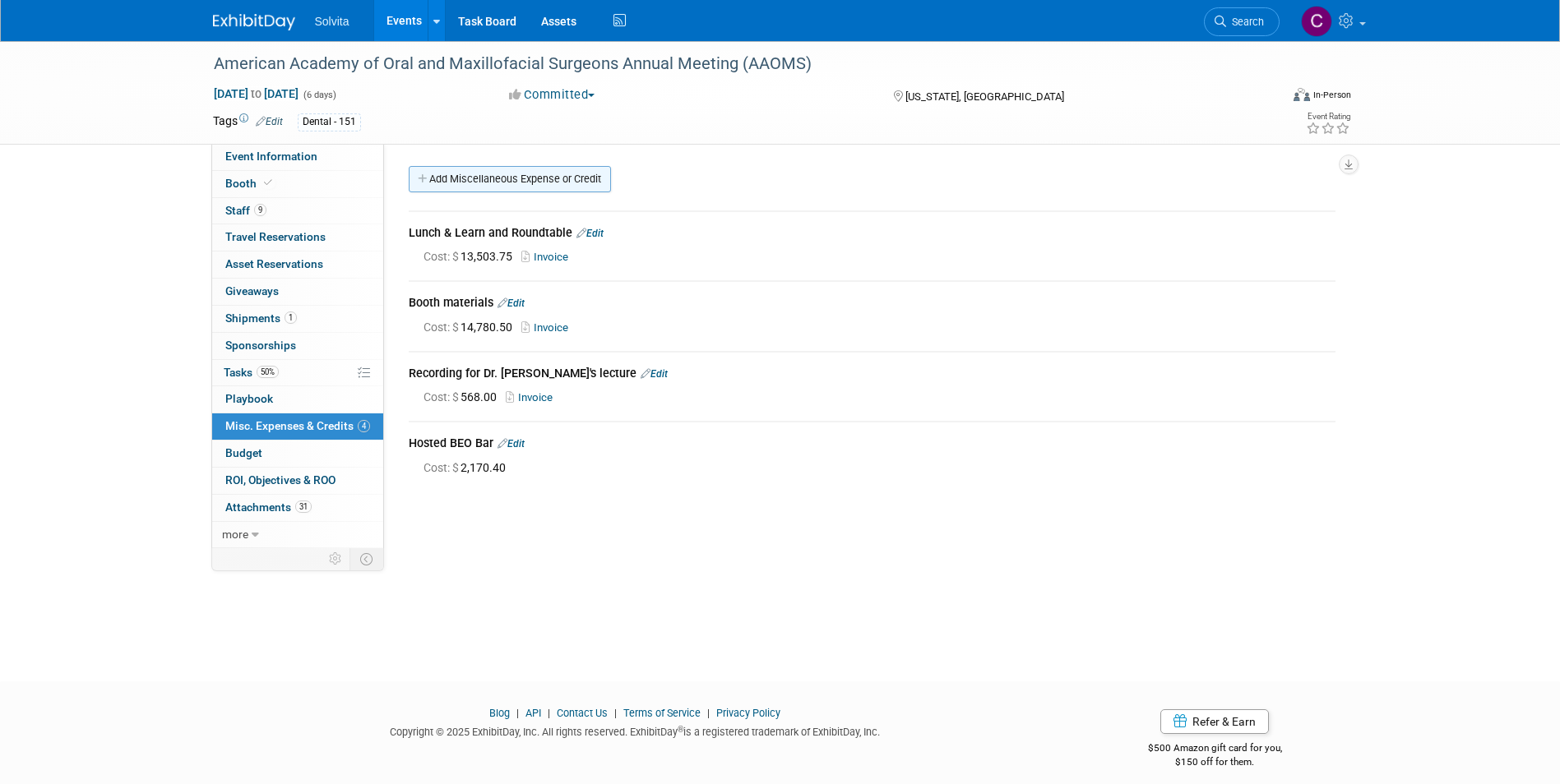
click at [531, 181] on link "Add Miscellaneous Expense or Credit" at bounding box center [509, 179] width 202 height 26
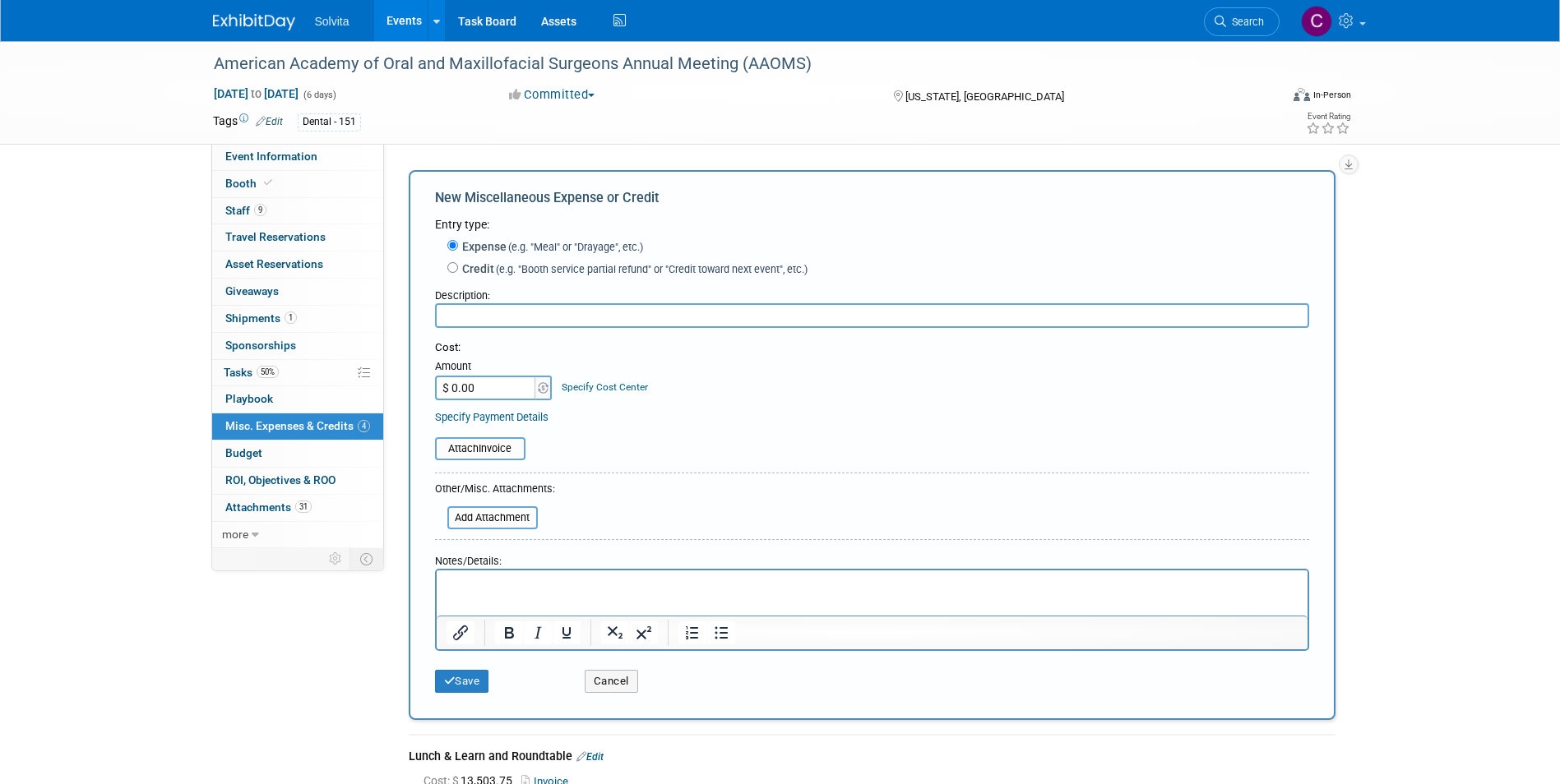
click at [460, 270] on label "Credit (e.g. "Booth service partial refund" or "Credit toward next event", etc.)" at bounding box center [632, 269] width 349 height 17
click at [458, 270] on input "Credit (e.g. "Booth service partial refund" or "Credit toward next event", etc.)" at bounding box center [453, 268] width 11 height 10
radio input "true"
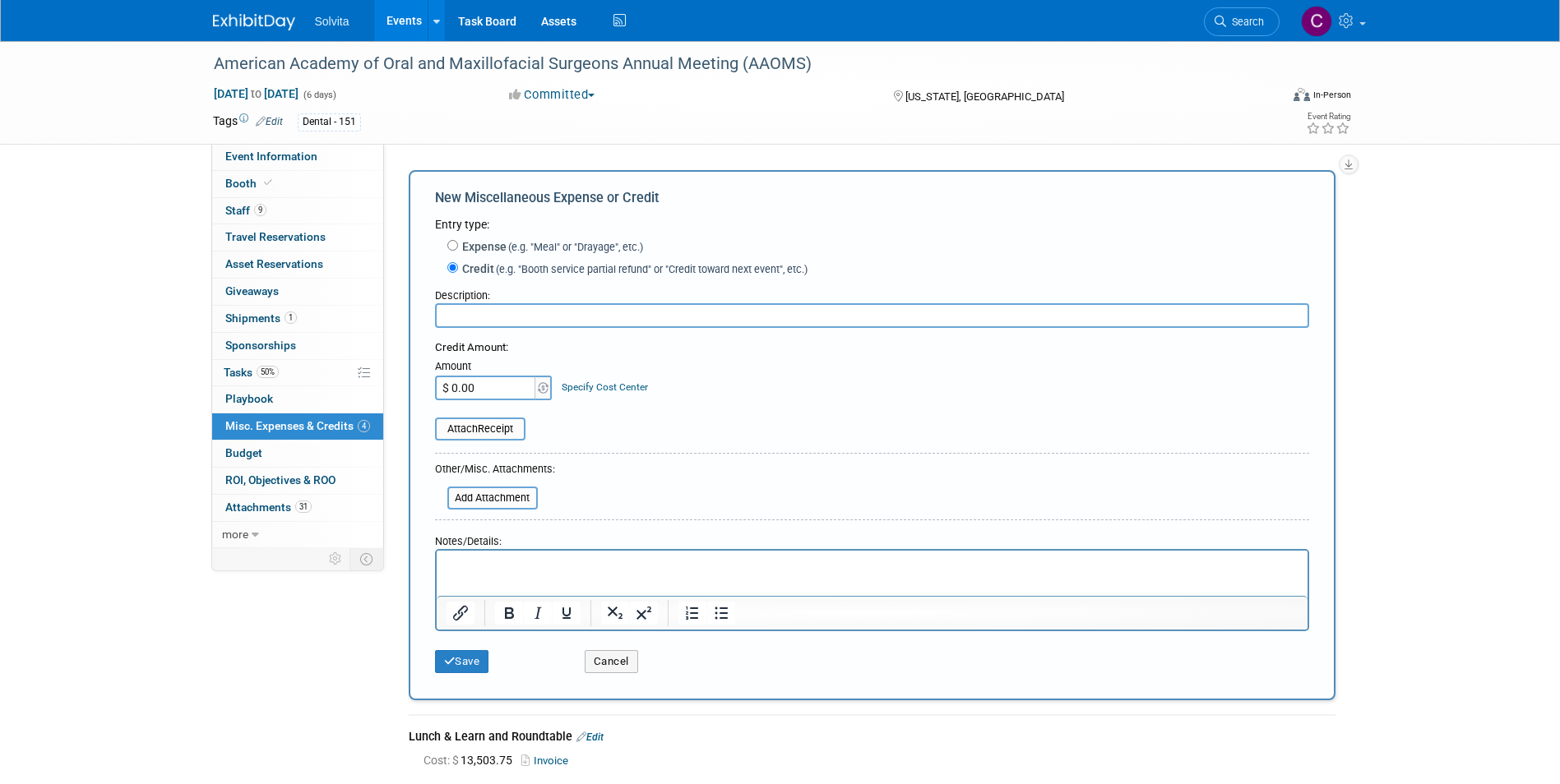
click at [490, 313] on input "text" at bounding box center [872, 316] width 875 height 24
click at [620, 653] on button "Cancel" at bounding box center [611, 662] width 53 height 23
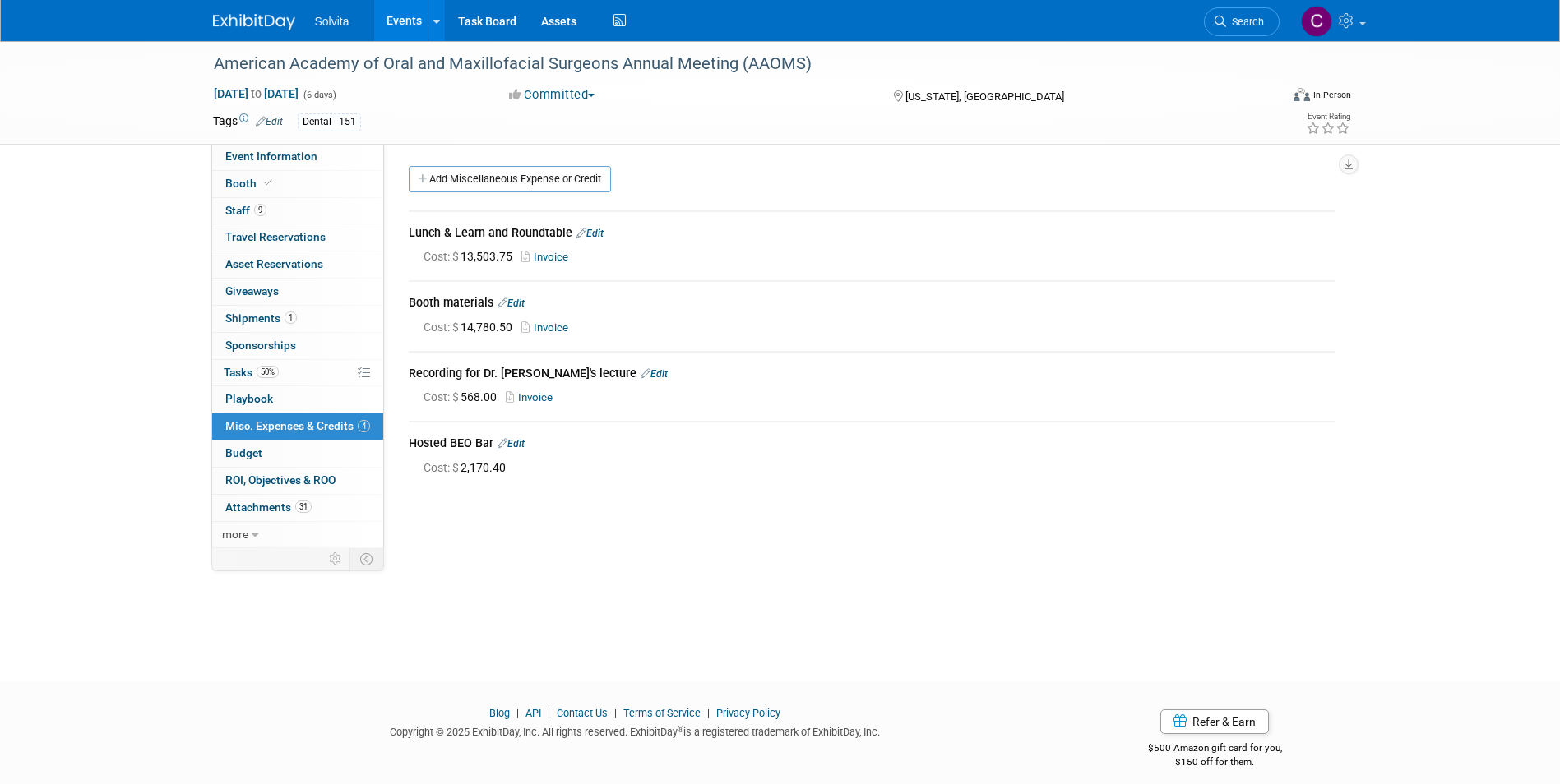
click at [531, 445] on div "Hosted BEO Bar Edit" at bounding box center [872, 444] width 927 height 20
click at [523, 438] on link "Edit" at bounding box center [510, 444] width 27 height 11
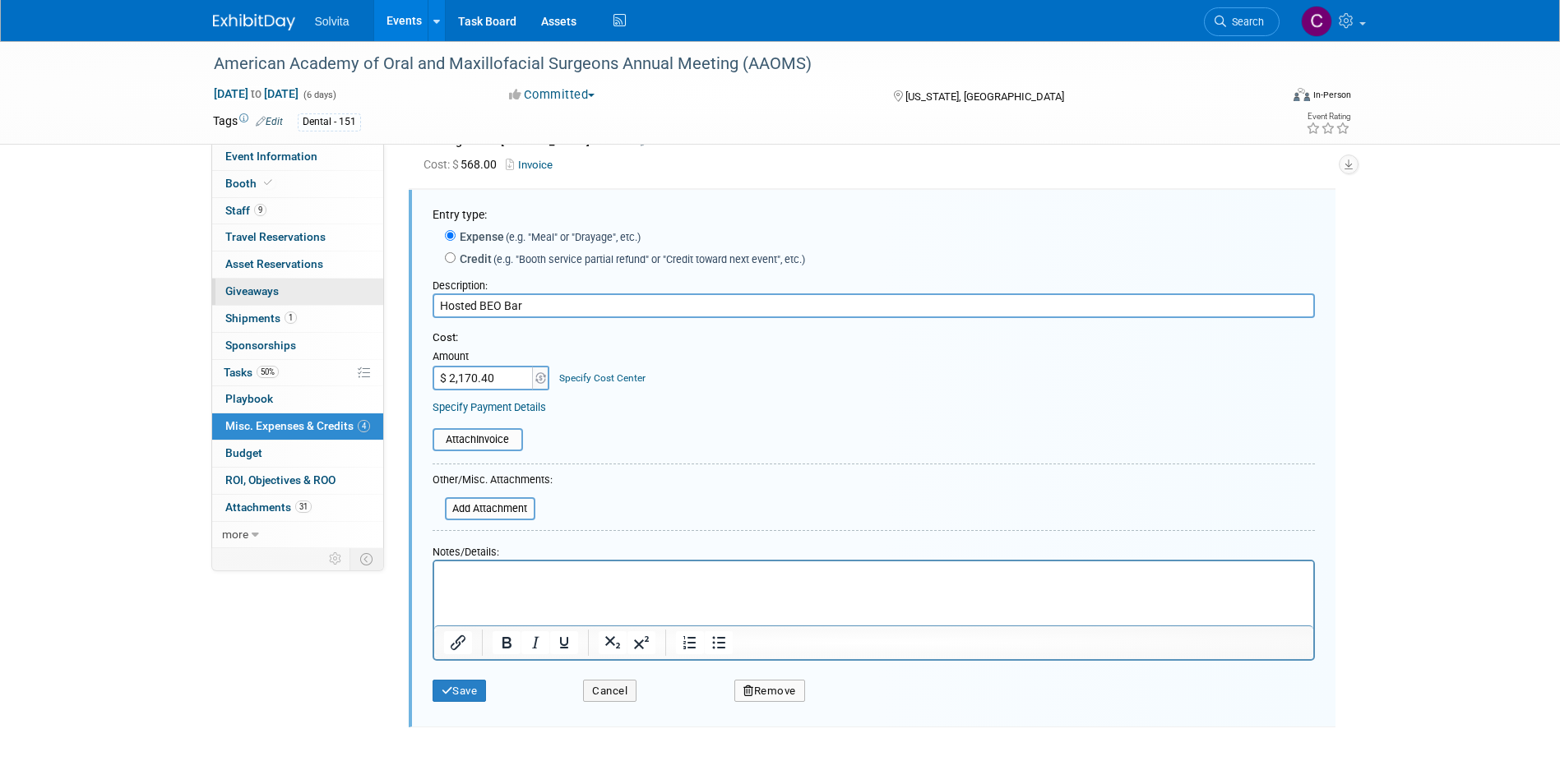
drag, startPoint x: 533, startPoint y: 303, endPoint x: 314, endPoint y: 292, distance: 219.3
click at [314, 292] on div "Event Information Event Info Booth Booth 9 Staff 9 Staff 0 Travel Reservations …" at bounding box center [780, 269] width 1160 height 920
click at [625, 688] on button "Cancel" at bounding box center [609, 691] width 53 height 23
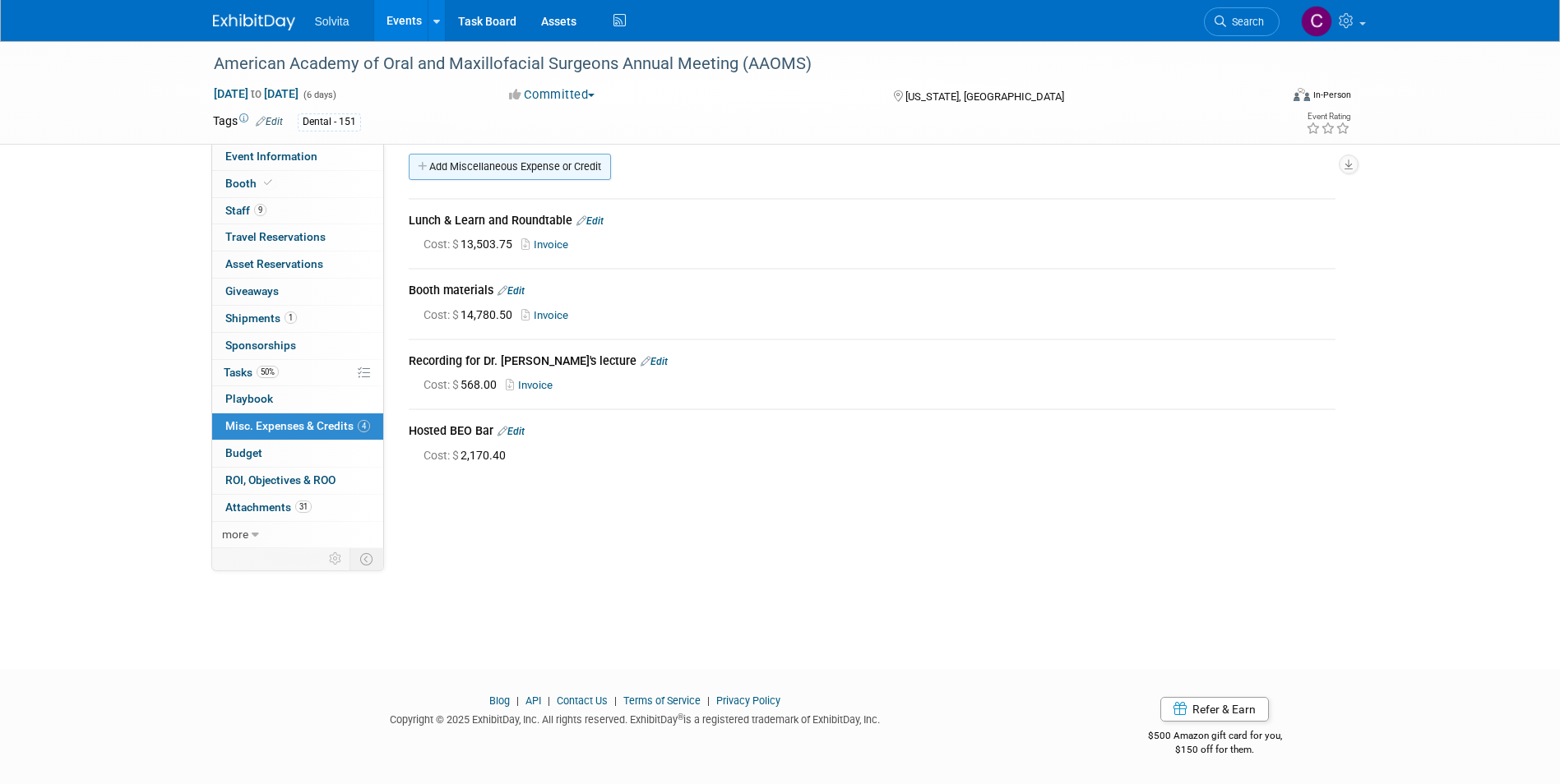
click at [563, 159] on link "Add Miscellaneous Expense or Credit" at bounding box center [509, 167] width 202 height 26
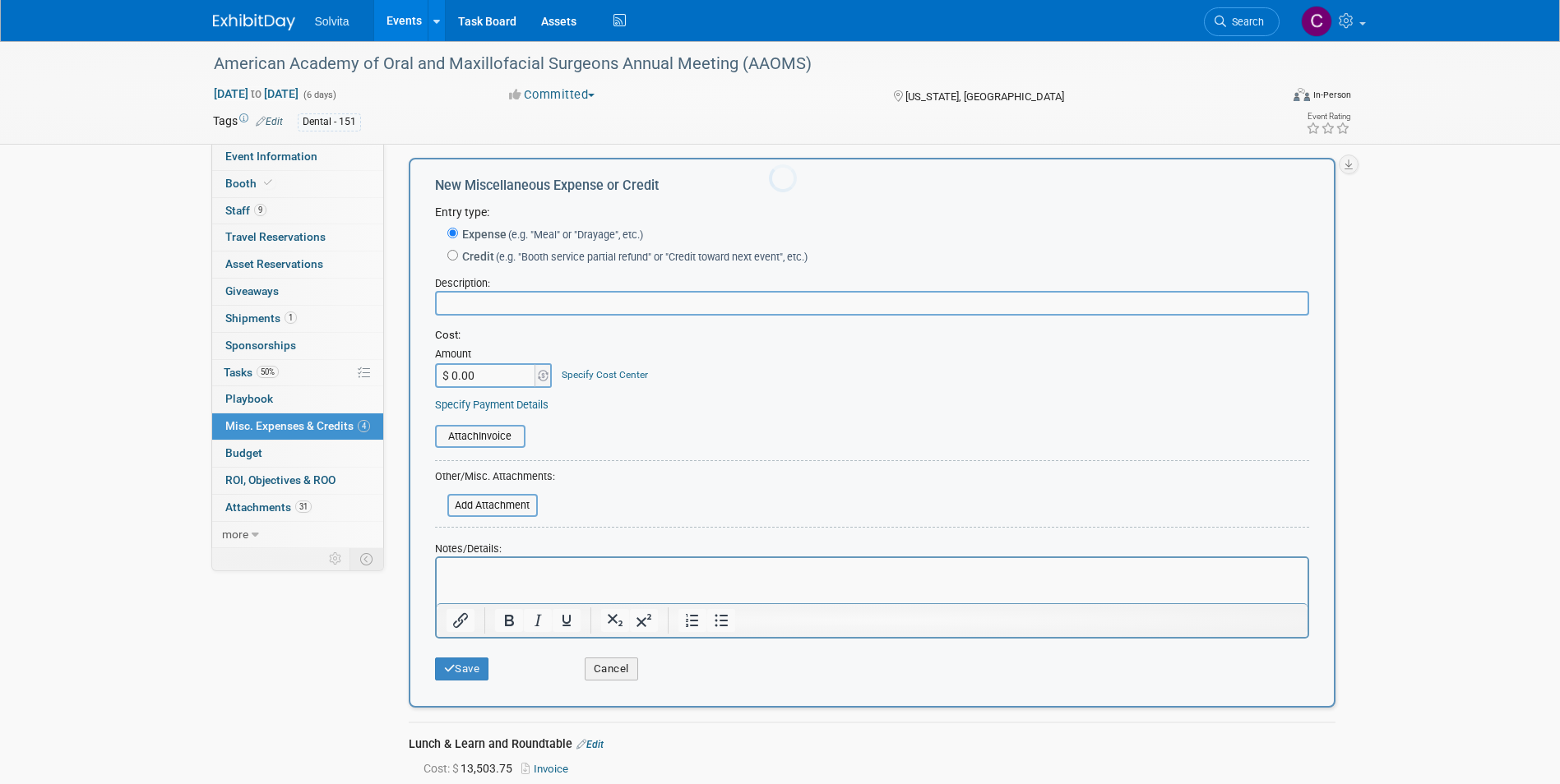
scroll to position [0, 0]
click at [451, 254] on input "Credit (e.g. "Booth service partial refund" or "Credit toward next event", etc.)" at bounding box center [453, 256] width 11 height 10
radio input "true"
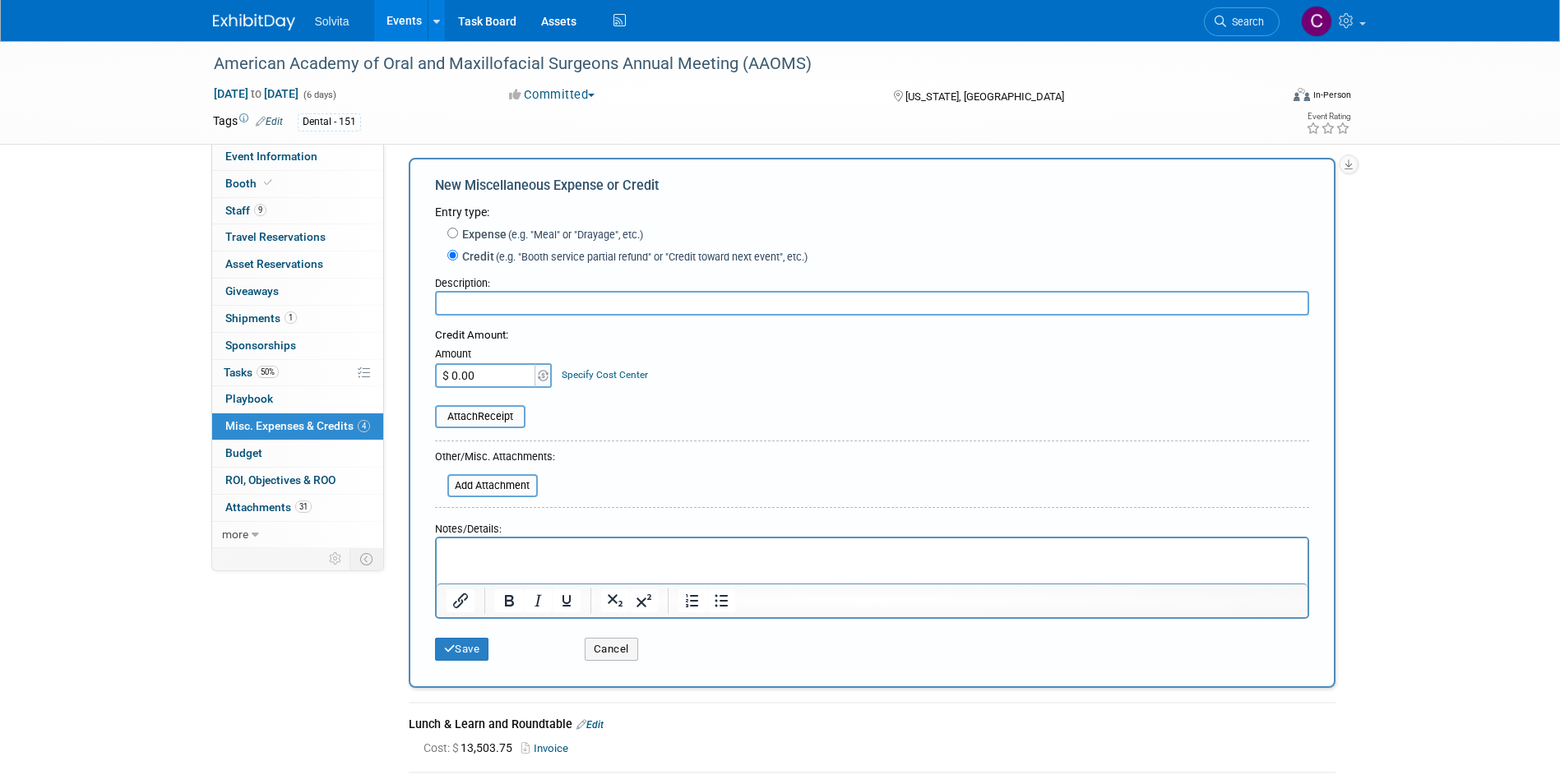
click at [474, 305] on input "text" at bounding box center [872, 304] width 875 height 24
paste input "Hosted BEO Bar"
type input "Hosted BEO Bar"
click at [502, 378] on input "$ 0.00" at bounding box center [486, 375] width 102 height 24
type input "$ 1,407.65"
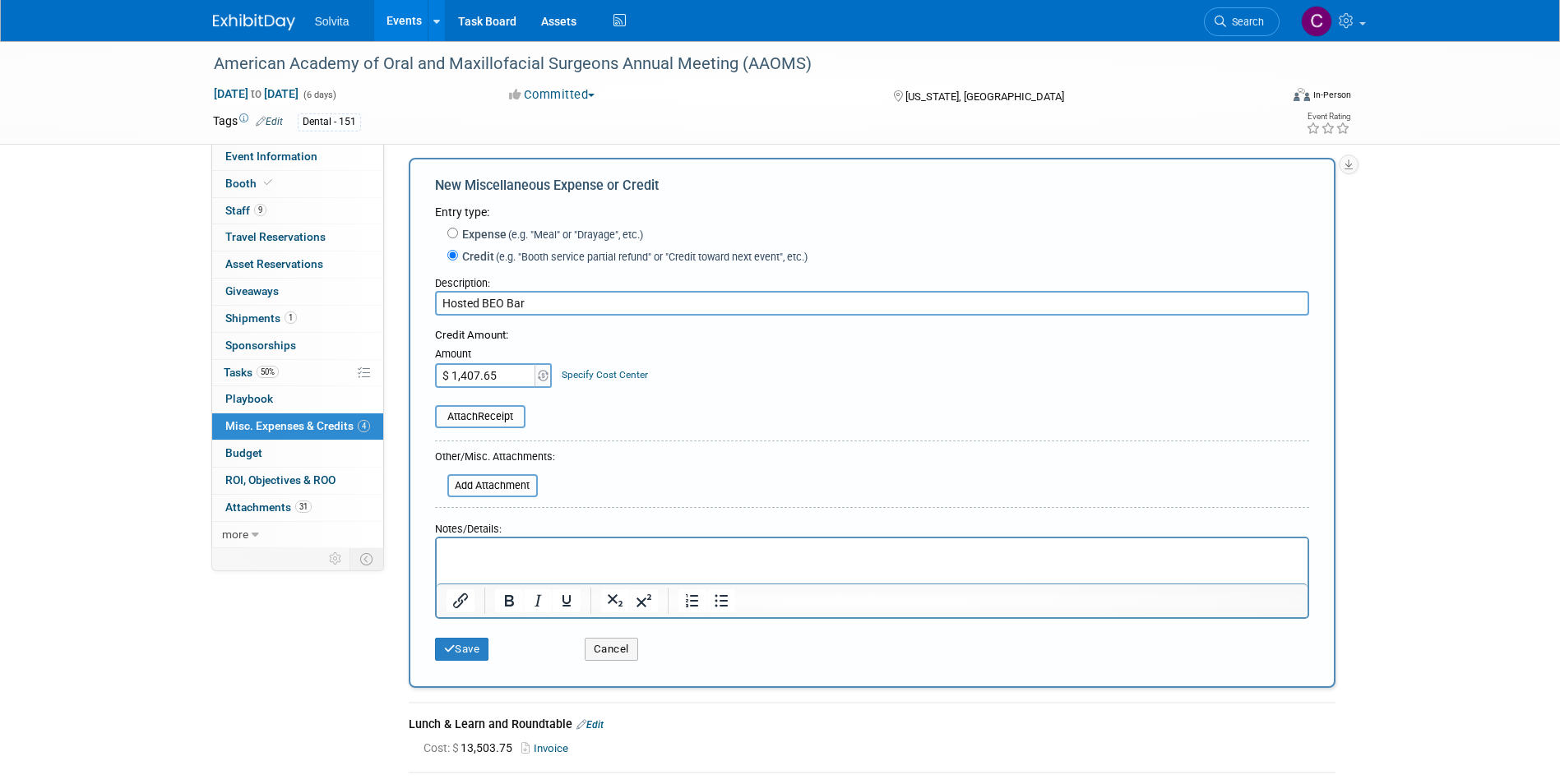
click at [528, 561] on html at bounding box center [871, 549] width 871 height 23
click at [502, 487] on input "file" at bounding box center [439, 486] width 196 height 20
click at [544, 553] on p "Refund" at bounding box center [871, 552] width 852 height 17
click at [481, 650] on button "Save" at bounding box center [462, 649] width 54 height 23
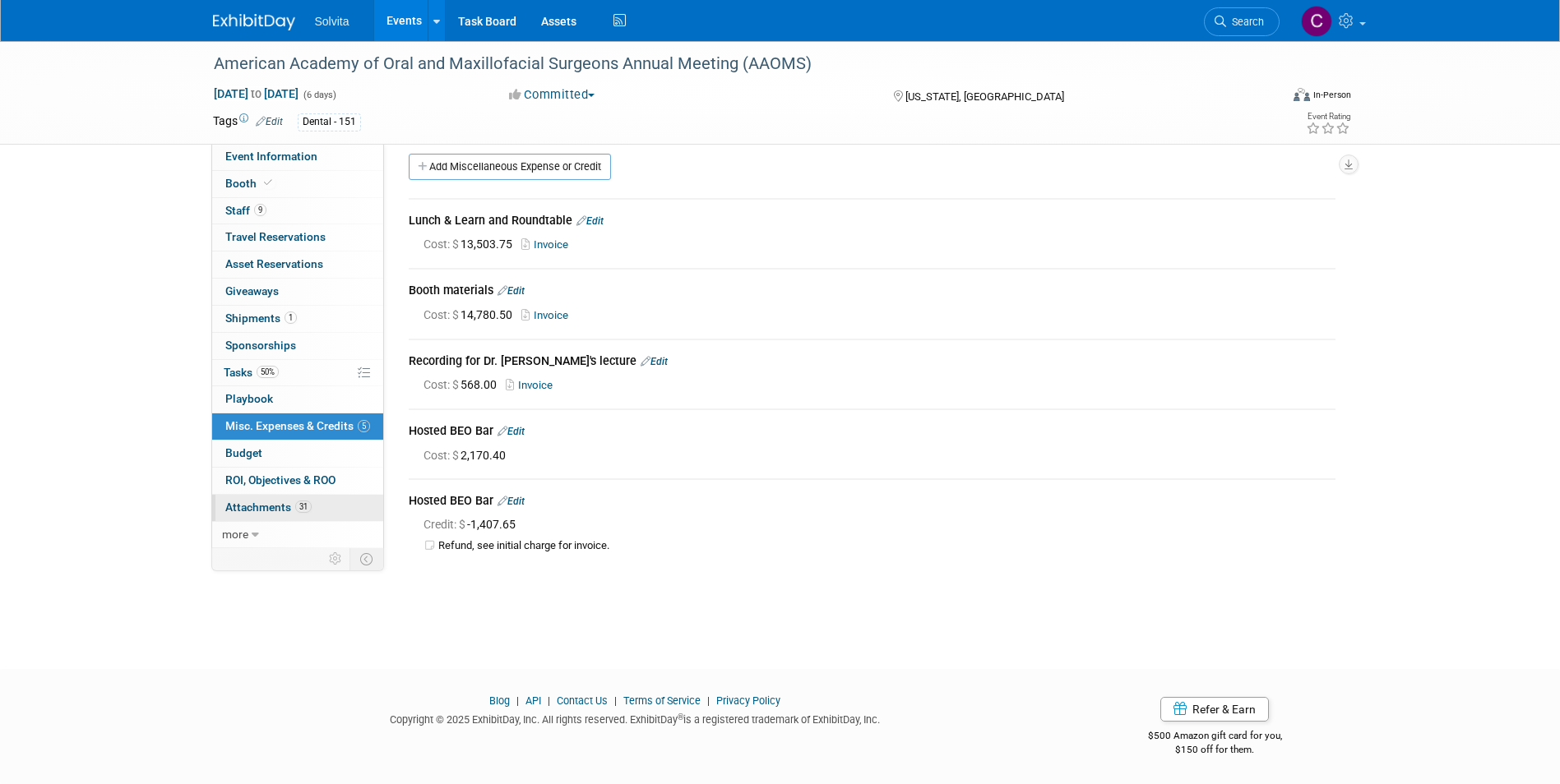
click at [245, 504] on span "Attachments 31" at bounding box center [268, 507] width 87 height 13
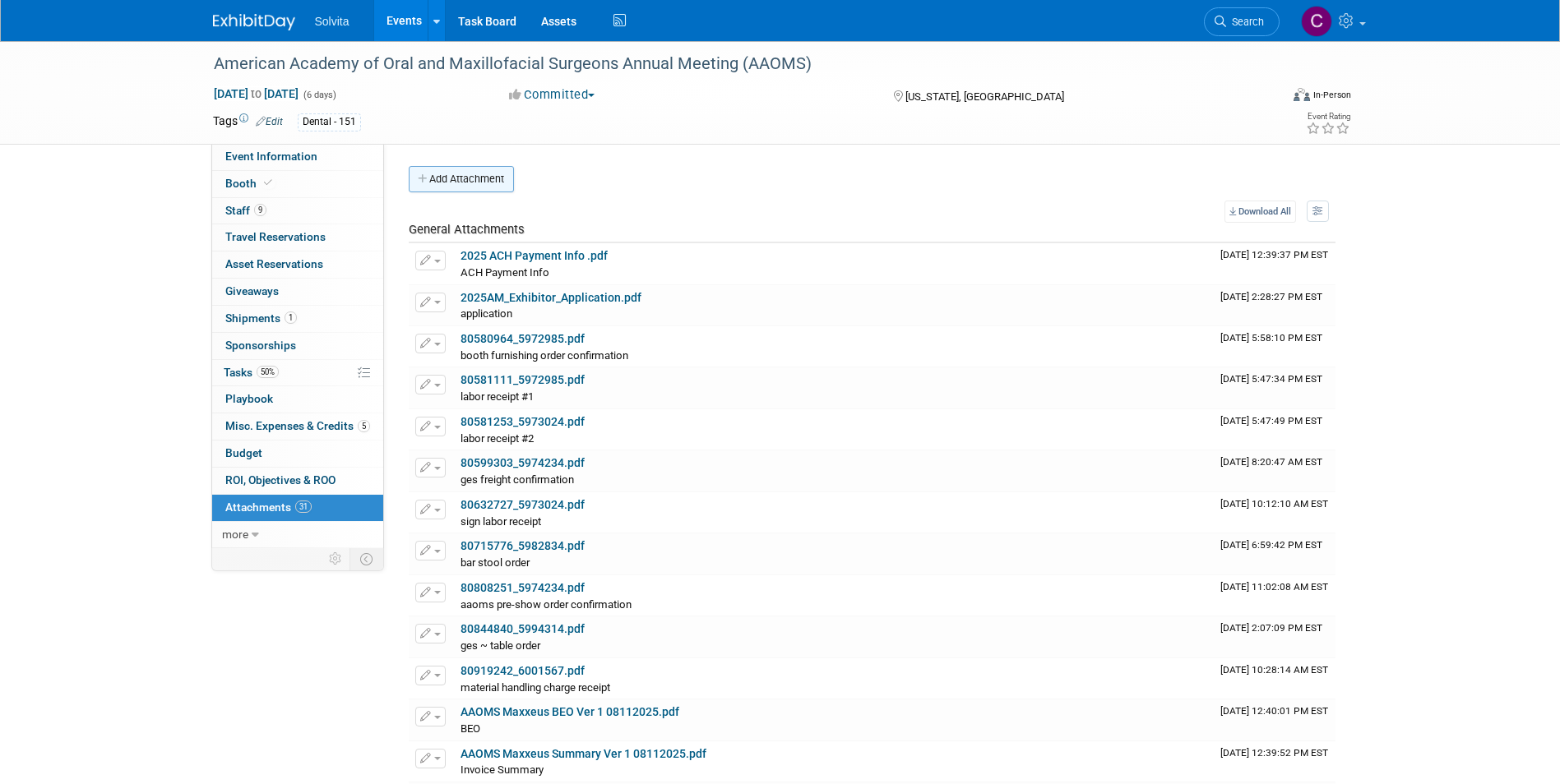
click at [454, 183] on button "Add Attachment" at bounding box center [461, 179] width 105 height 26
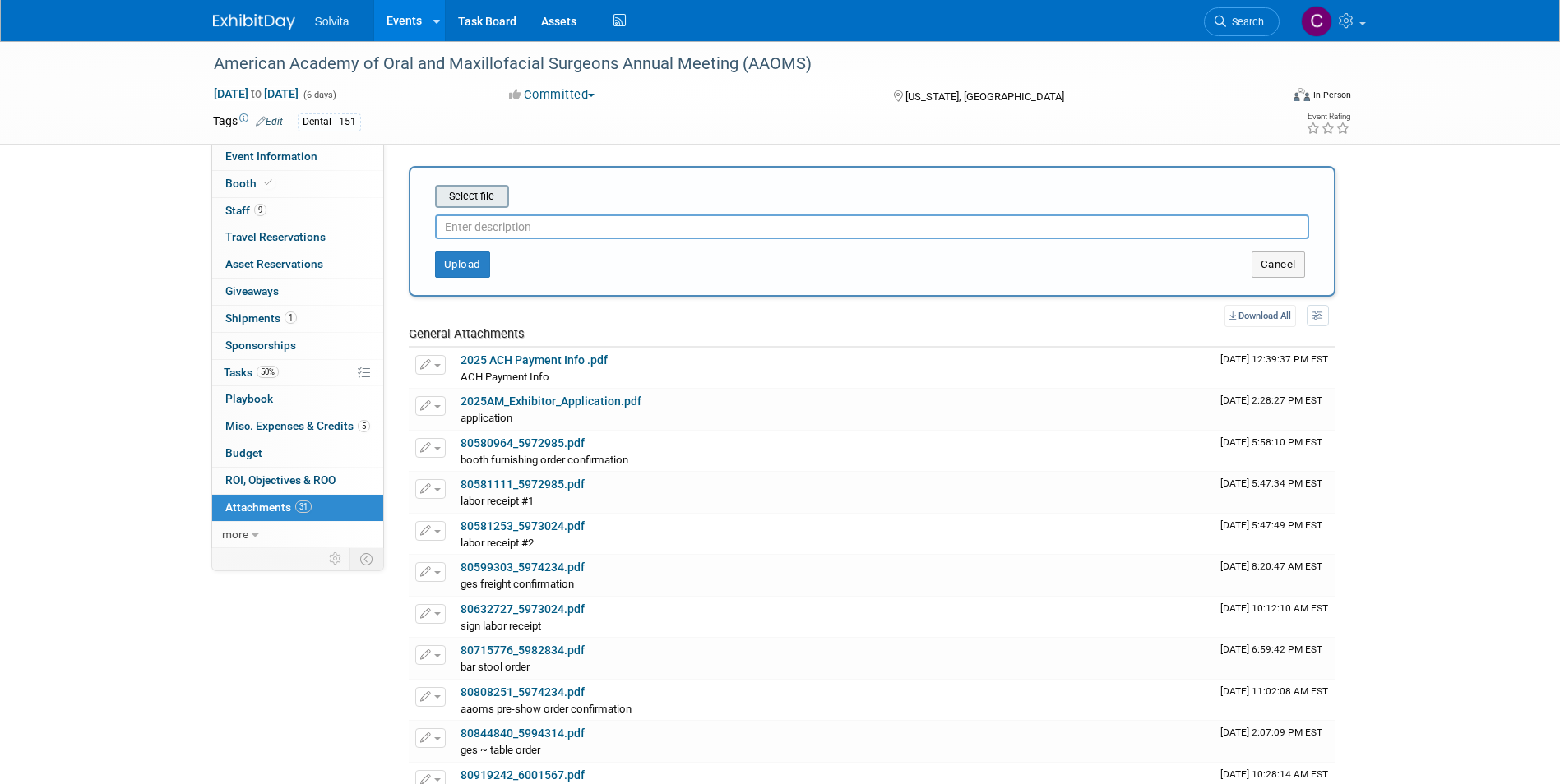
click at [477, 200] on input "file" at bounding box center [410, 196] width 196 height 20
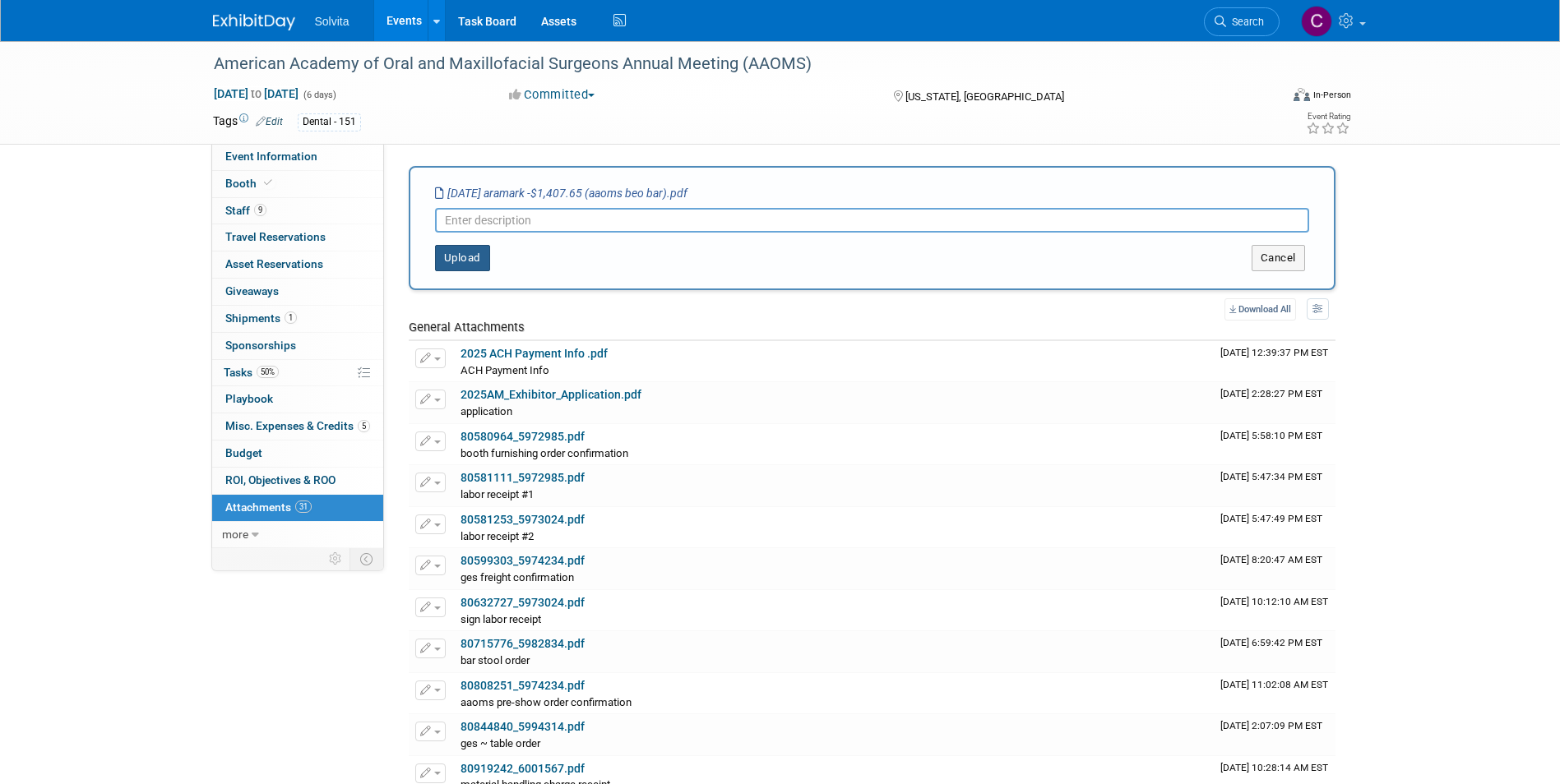
click at [463, 248] on button "Upload" at bounding box center [462, 258] width 55 height 26
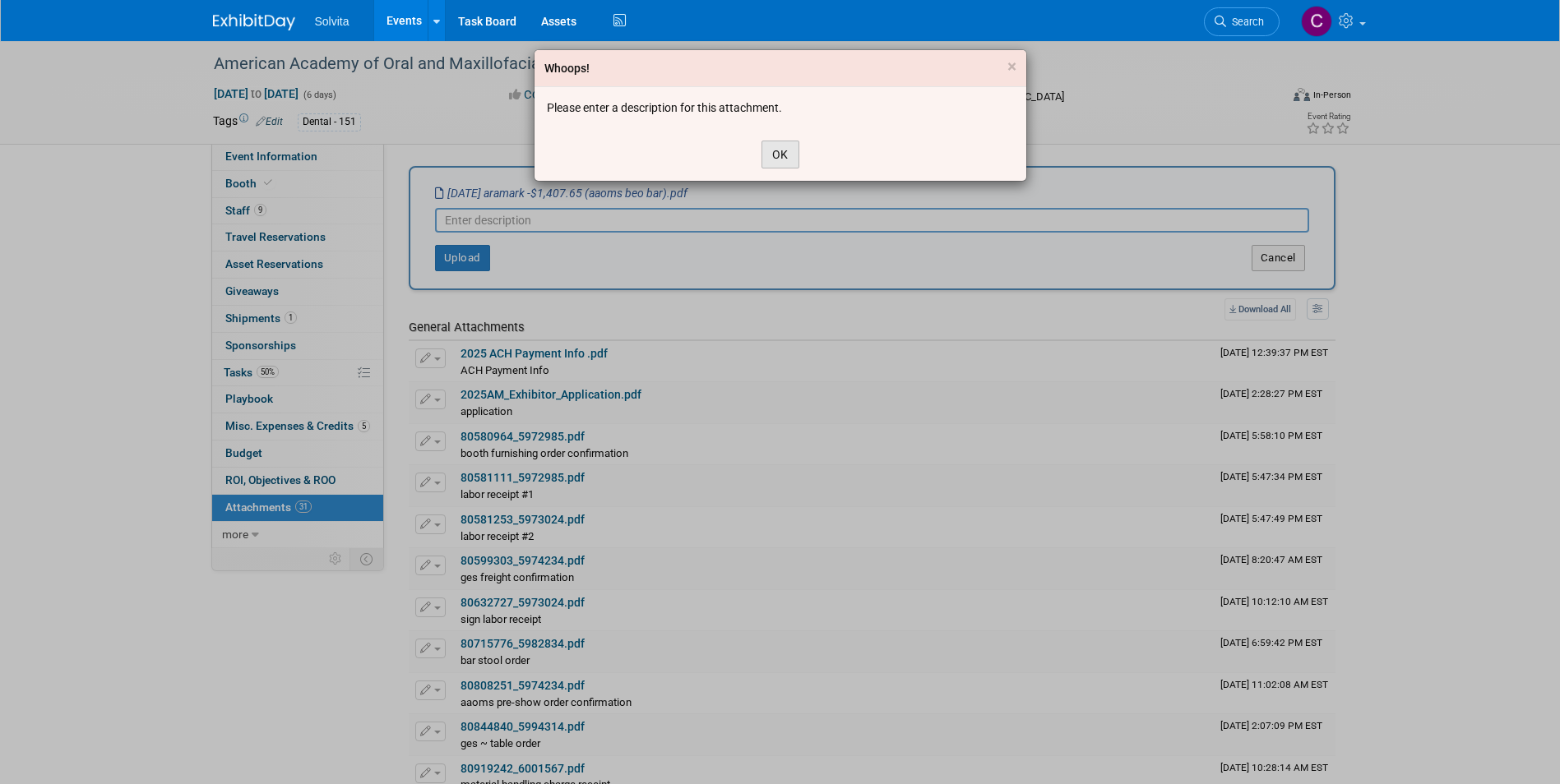
click at [780, 156] on button "OK" at bounding box center [780, 155] width 38 height 28
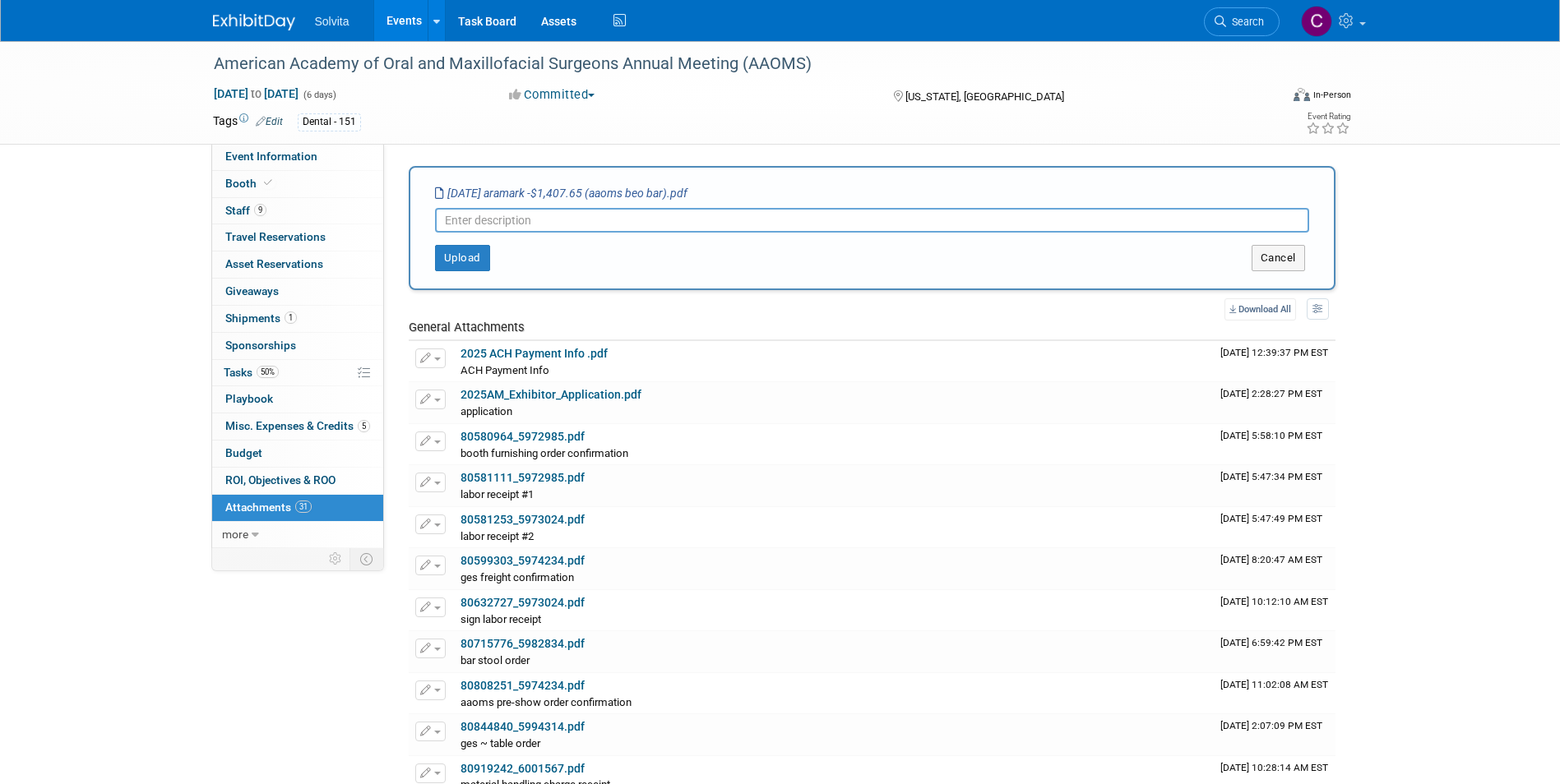
click at [666, 222] on input "text" at bounding box center [872, 220] width 875 height 24
type input "V"
type input "BEO Bar"
click at [470, 257] on button "Upload" at bounding box center [462, 258] width 55 height 26
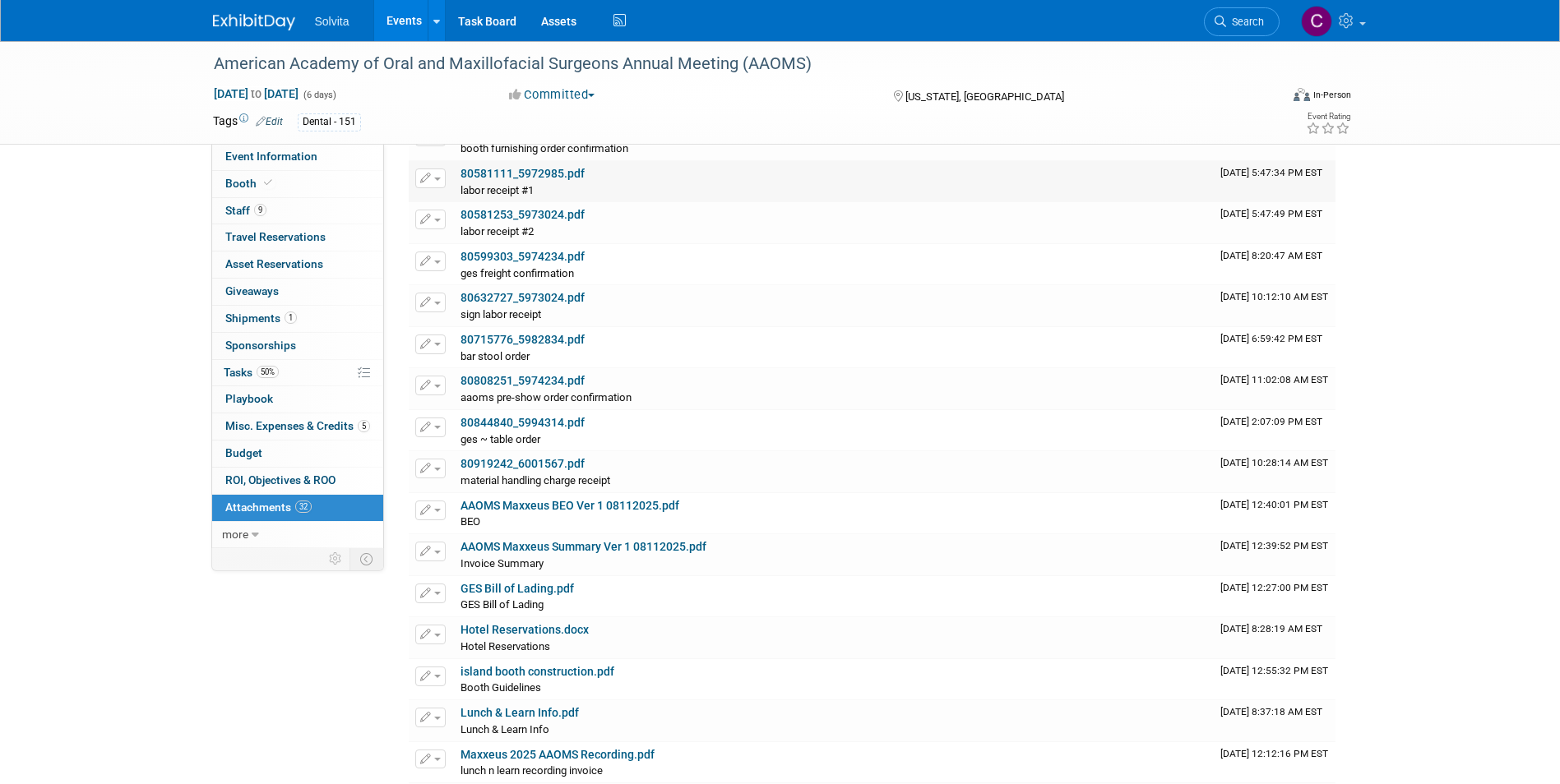
scroll to position [164, 0]
